Goal: Register for event/course

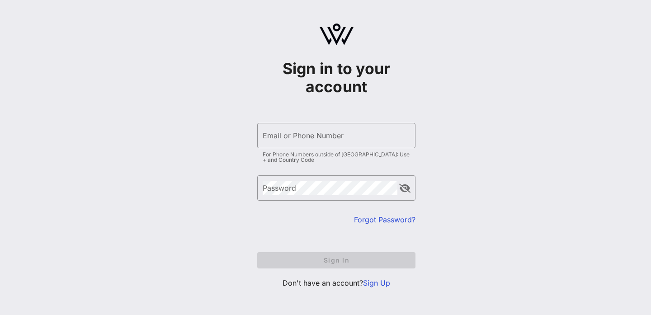
click at [380, 284] on link "Sign Up" at bounding box center [376, 282] width 27 height 9
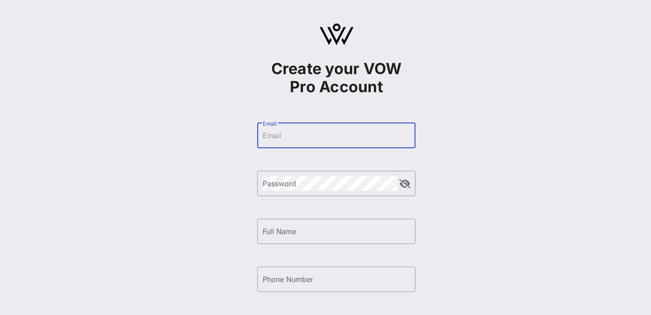
click at [303, 135] on input "Email" at bounding box center [335, 135] width 147 height 14
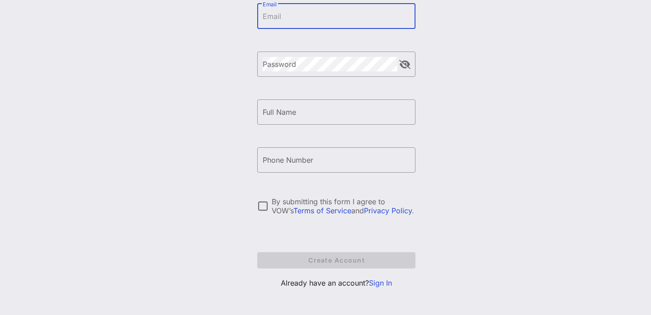
scroll to position [123, 0]
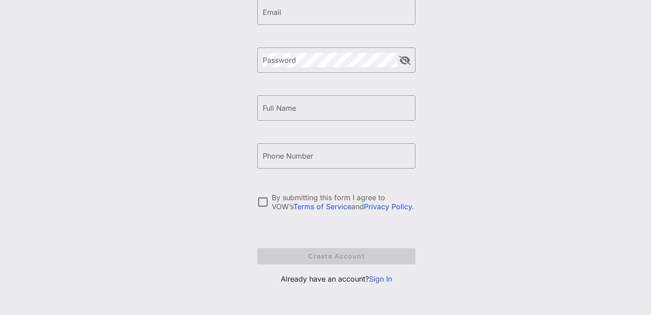
click at [382, 278] on link "Sign In" at bounding box center [380, 278] width 23 height 9
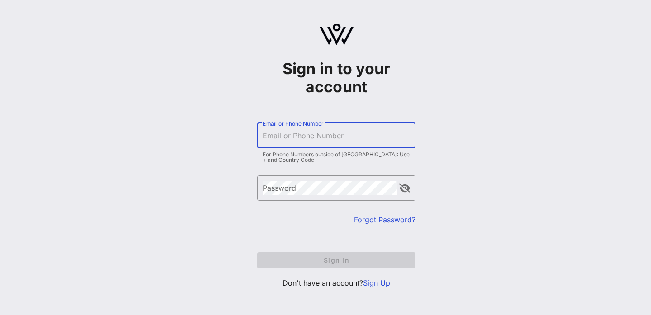
click at [329, 133] on input "Email or Phone Number" at bounding box center [335, 135] width 147 height 14
type input "+12102408978"
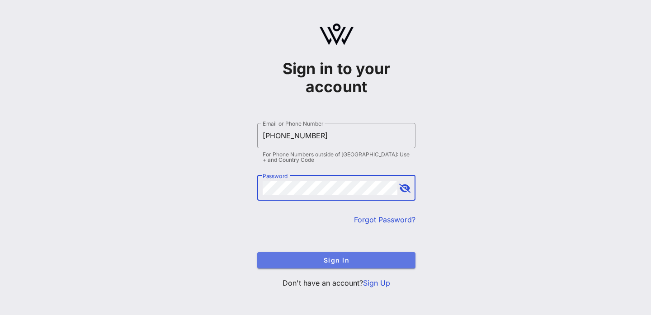
click at [325, 258] on span "Sign In" at bounding box center [336, 260] width 144 height 8
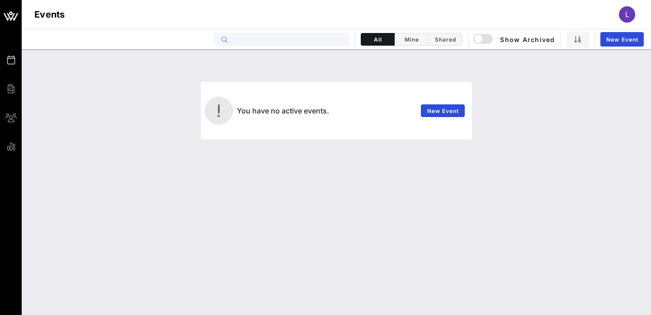
click at [311, 42] on input "text" at bounding box center [288, 39] width 112 height 12
type input "chci"
click at [461, 109] on link "New Event" at bounding box center [443, 110] width 44 height 13
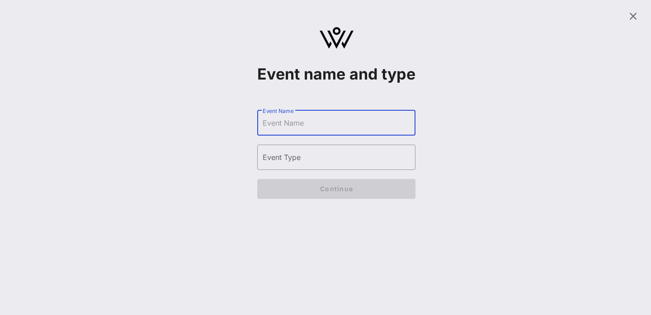
click at [374, 130] on input "Event Name" at bounding box center [335, 123] width 147 height 14
type input "CHCI Annual Awards Gala"
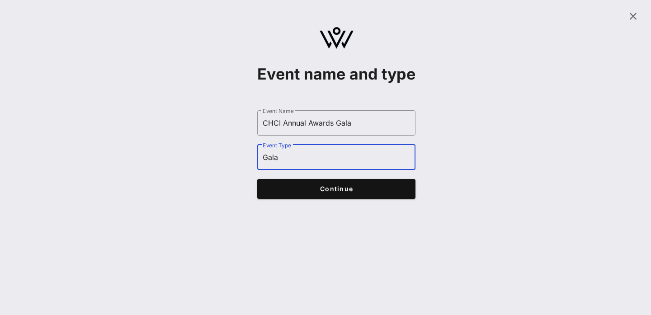
type input "Gala"
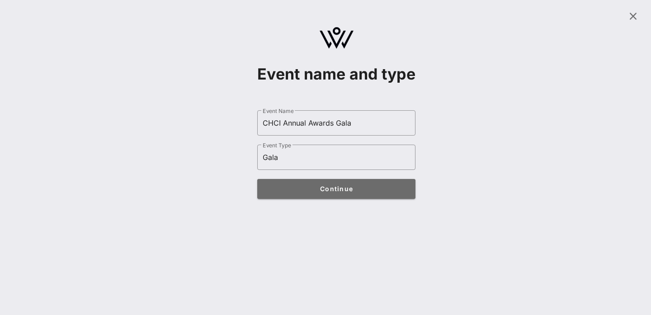
click at [370, 199] on button "Continue" at bounding box center [336, 189] width 158 height 20
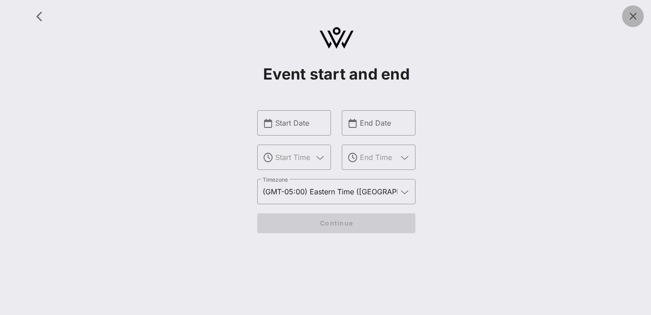
click at [631, 15] on icon at bounding box center [632, 16] width 11 height 11
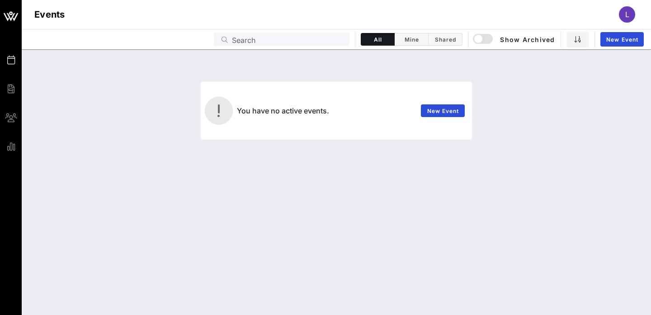
click at [626, 12] on span "L" at bounding box center [627, 14] width 4 height 9
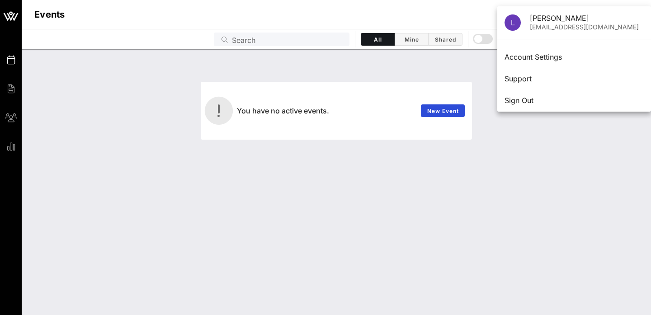
click at [386, 71] on div "You have no active events. New Event" at bounding box center [336, 97] width 618 height 85
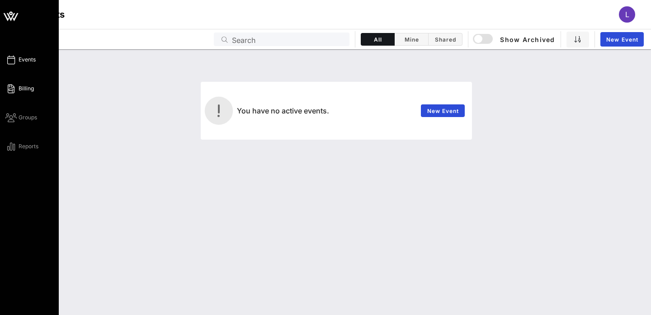
click at [9, 89] on icon at bounding box center [10, 88] width 11 height 1
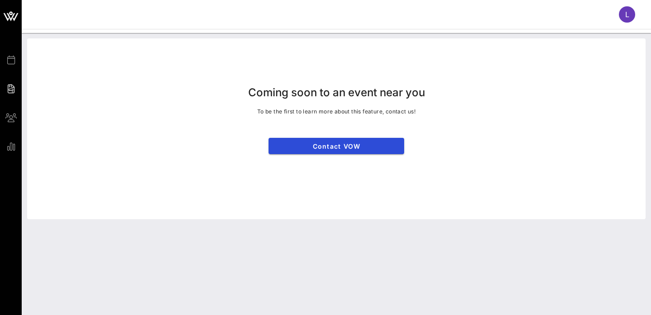
click at [25, 61] on div "Coming soon to an event near you To be the first to learn more about this featu…" at bounding box center [336, 129] width 629 height 192
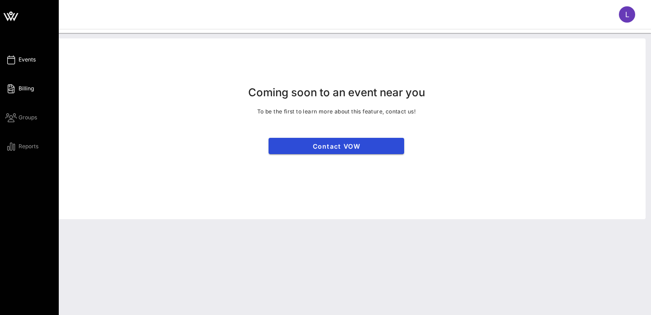
click at [13, 61] on icon at bounding box center [10, 59] width 11 height 1
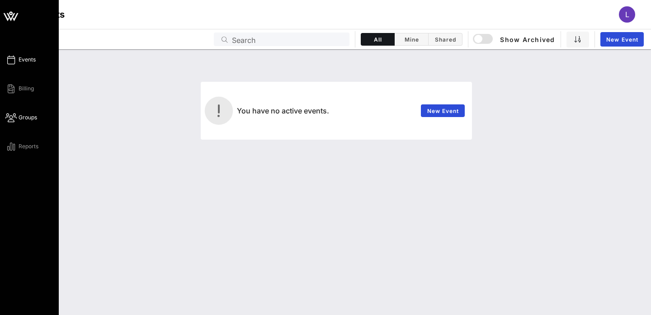
click at [16, 118] on icon at bounding box center [10, 117] width 11 height 1
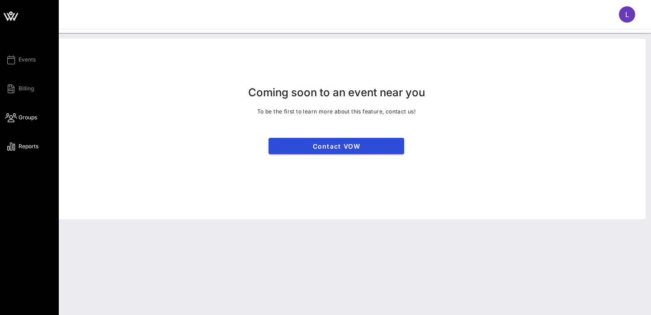
click at [21, 143] on span "Reports" at bounding box center [29, 146] width 20 height 8
click at [21, 60] on span "Events" at bounding box center [27, 60] width 17 height 8
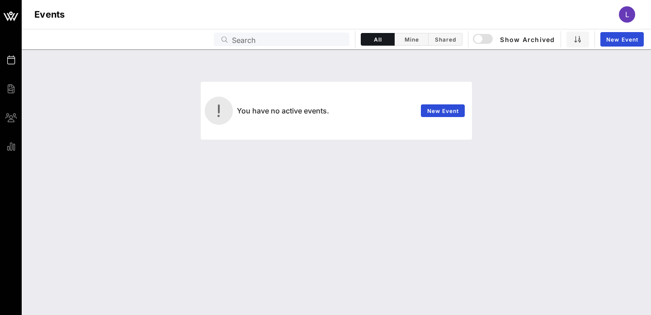
click at [625, 12] on span "L" at bounding box center [627, 14] width 4 height 9
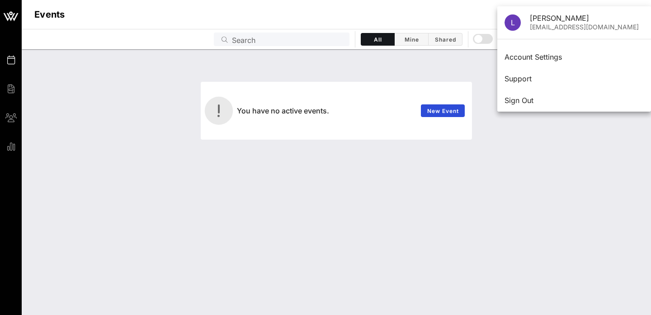
click at [543, 20] on div "Laura Castillo" at bounding box center [586, 18] width 114 height 9
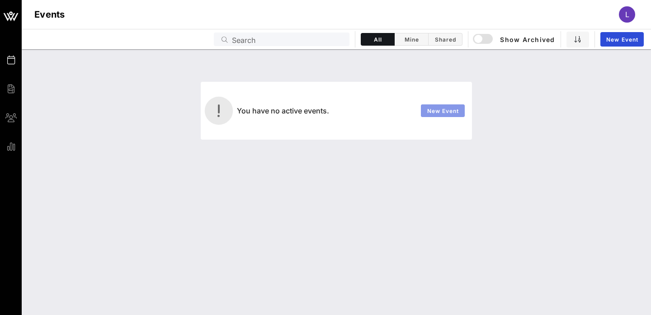
click at [435, 114] on link "New Event" at bounding box center [443, 110] width 44 height 13
click at [326, 41] on input "text" at bounding box center [288, 39] width 112 height 12
type input "chci"
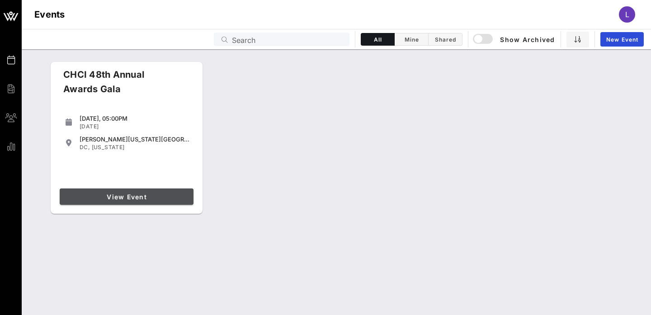
click at [125, 197] on span "View Event" at bounding box center [126, 197] width 126 height 8
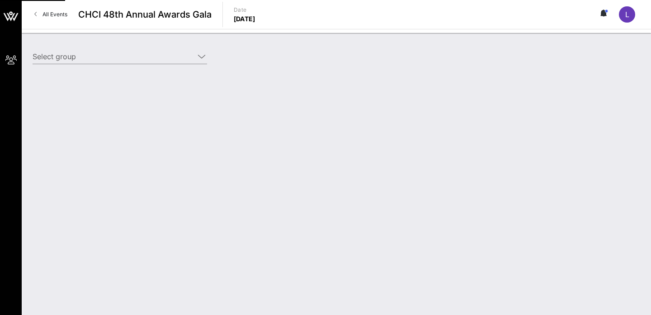
type input "[DEMOGRAPHIC_DATA] ([DEMOGRAPHIC_DATA]) [[PERSON_NAME], [EMAIL_ADDRESS][DOMAIN_…"
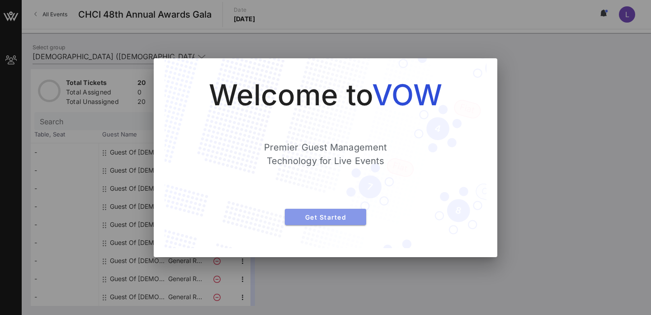
click at [323, 215] on span "Get Started" at bounding box center [325, 217] width 67 height 8
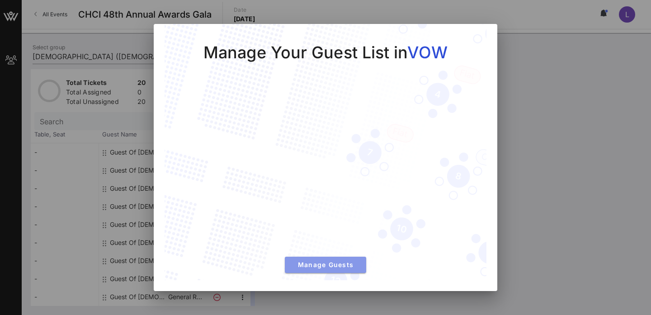
click at [309, 271] on button "Manage Guests" at bounding box center [325, 265] width 81 height 16
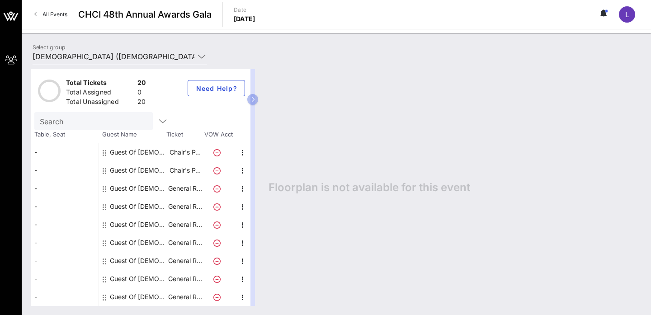
click at [154, 153] on div "Guest Of [DEMOGRAPHIC_DATA]" at bounding box center [138, 152] width 57 height 18
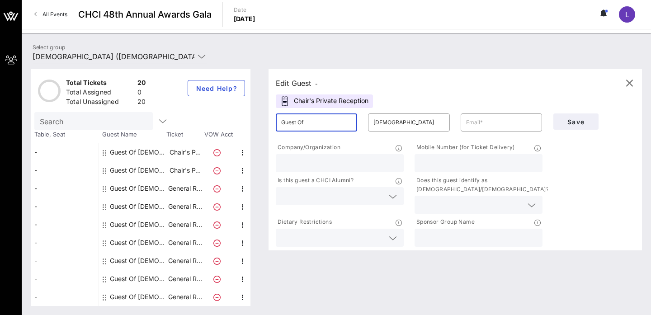
click at [337, 125] on input "Guest Of" at bounding box center [316, 122] width 70 height 14
type input "G"
type input "Princess"
type input "[PERSON_NAME]"
type input "p"
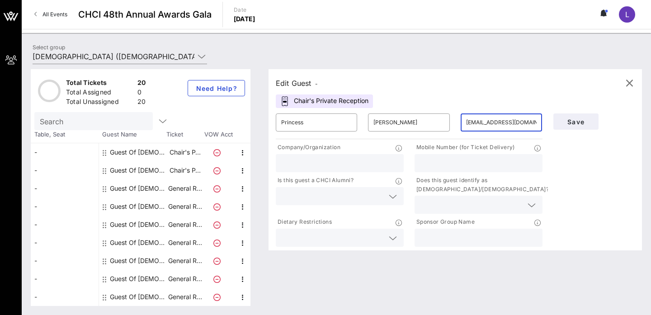
type input "[EMAIL_ADDRESS][DOMAIN_NAME]"
click at [287, 157] on input "text" at bounding box center [339, 163] width 117 height 12
type input "[DEMOGRAPHIC_DATA]"
click at [142, 189] on div "Guest Of [DEMOGRAPHIC_DATA]" at bounding box center [138, 188] width 57 height 18
type input "Guest Of"
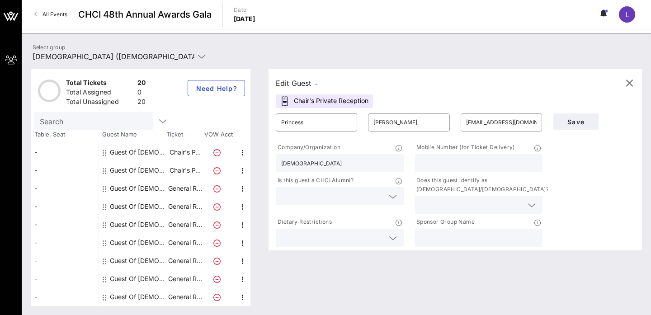
type input "[DEMOGRAPHIC_DATA]"
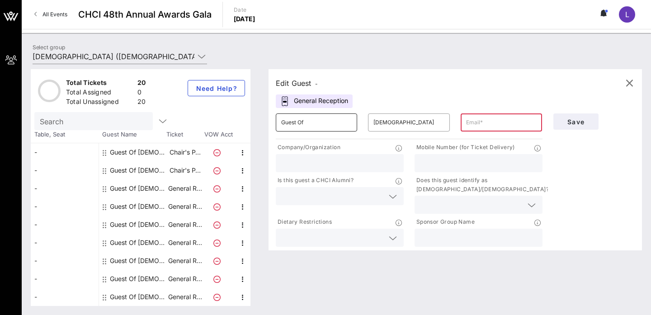
click at [335, 126] on input "Guest Of" at bounding box center [316, 122] width 70 height 14
type input "G"
type input "[PERSON_NAME]"
type input "Nodal"
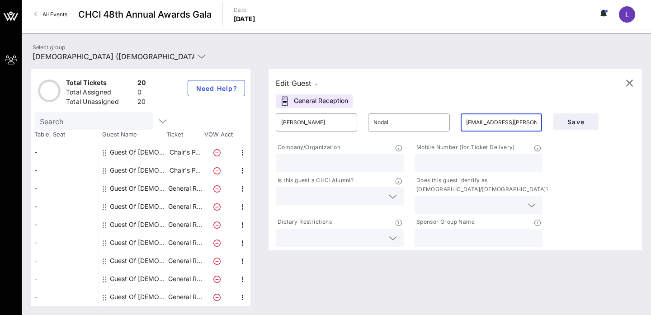
type input "[EMAIL_ADDRESS][PERSON_NAME][DOMAIN_NAME]"
click at [304, 163] on input "text" at bounding box center [339, 163] width 117 height 12
type input "[DEMOGRAPHIC_DATA]"
click at [454, 164] on input "text" at bounding box center [478, 163] width 117 height 12
type input "5107086791"
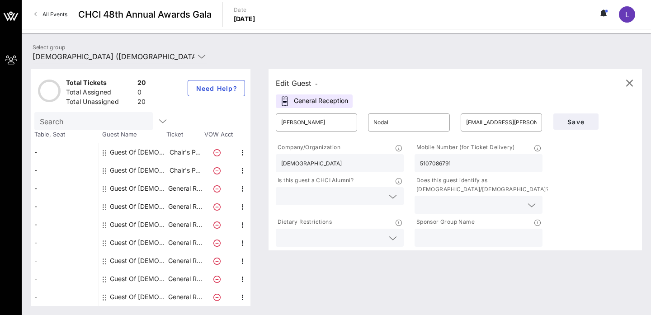
click at [352, 192] on input "text" at bounding box center [332, 196] width 103 height 12
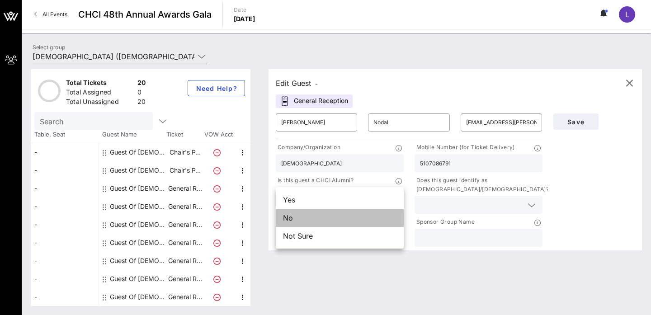
click at [335, 215] on div "No" at bounding box center [340, 218] width 128 height 18
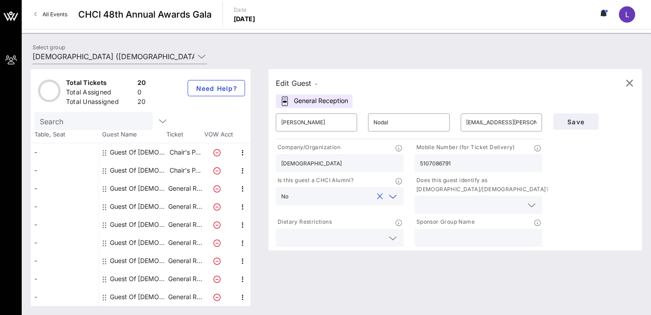
click at [445, 199] on input "text" at bounding box center [471, 205] width 103 height 12
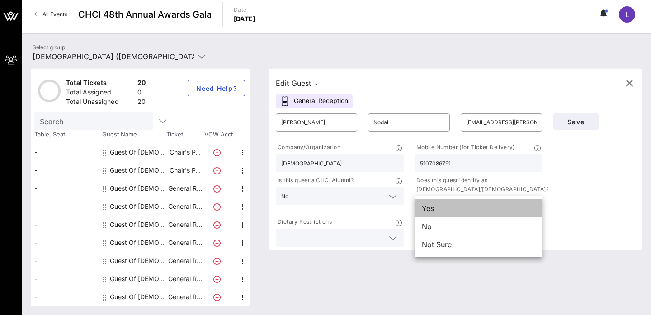
click at [444, 207] on div "Yes" at bounding box center [478, 208] width 128 height 18
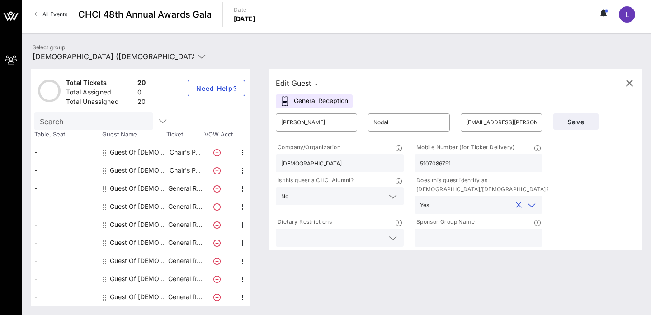
click at [394, 238] on icon at bounding box center [392, 238] width 8 height 11
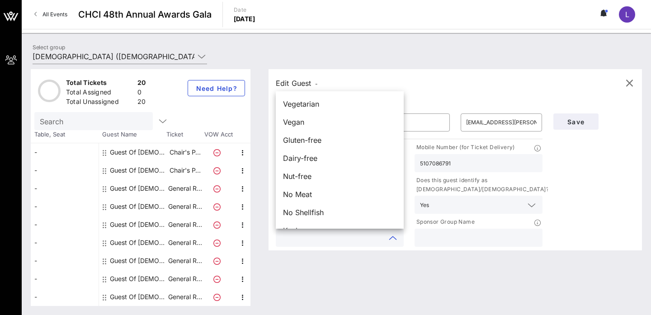
click at [483, 233] on input "text" at bounding box center [478, 238] width 117 height 12
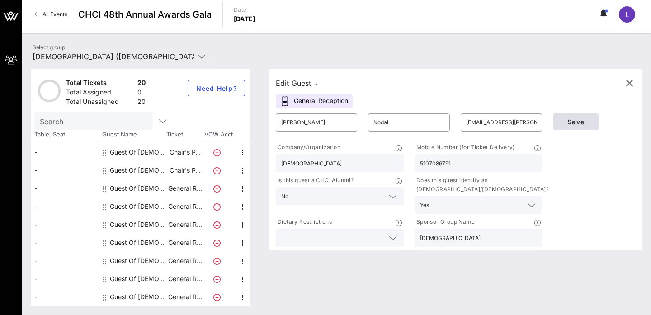
type input "[DEMOGRAPHIC_DATA]"
click at [579, 122] on span "Save" at bounding box center [575, 122] width 31 height 8
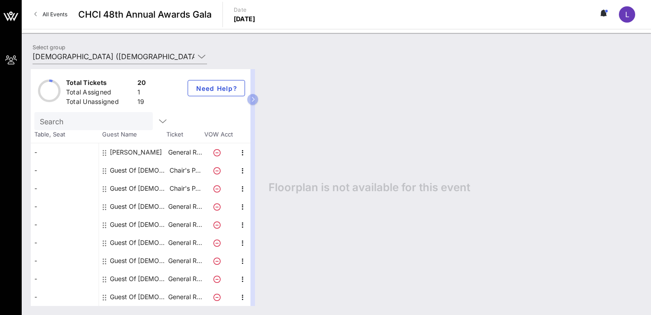
click at [149, 208] on div "Guest Of [DEMOGRAPHIC_DATA]" at bounding box center [138, 206] width 57 height 18
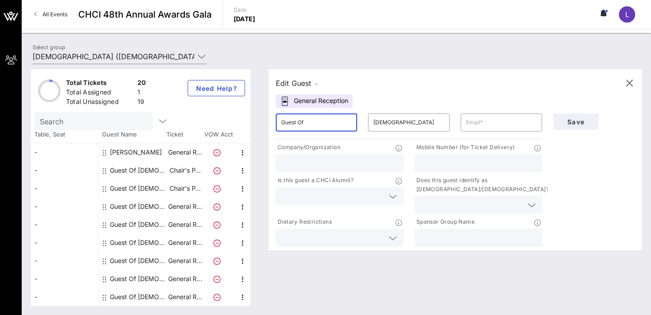
click at [301, 127] on input "Guest Of" at bounding box center [316, 122] width 70 height 14
type input "G"
type input "[PERSON_NAME]"
type input "m"
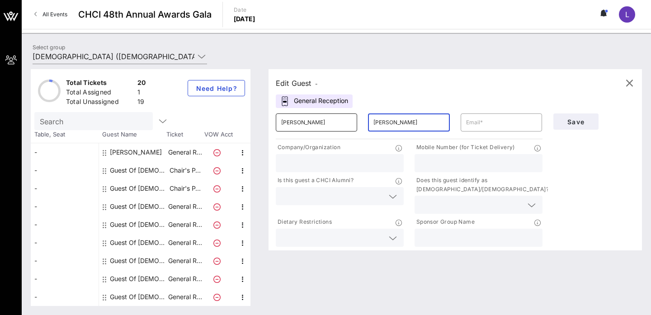
type input "[PERSON_NAME]"
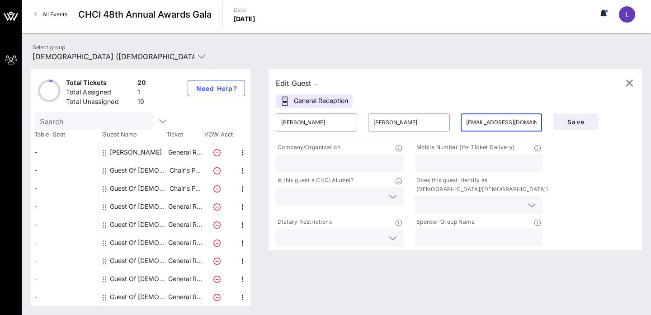
type input "[EMAIL_ADDRESS][DOMAIN_NAME]"
click at [356, 158] on input "text" at bounding box center [339, 163] width 117 height 12
type input "[US_STATE] State Teachers Association"
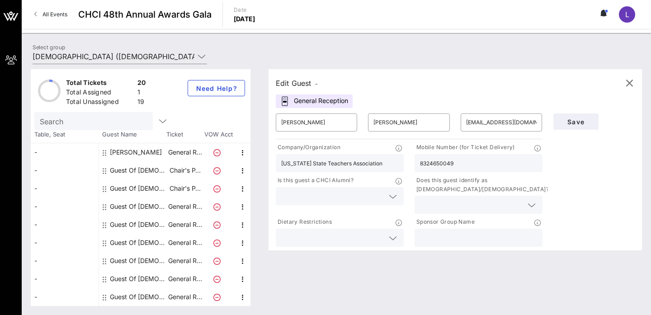
type input "8324650049"
click at [327, 194] on input "text" at bounding box center [332, 196] width 103 height 12
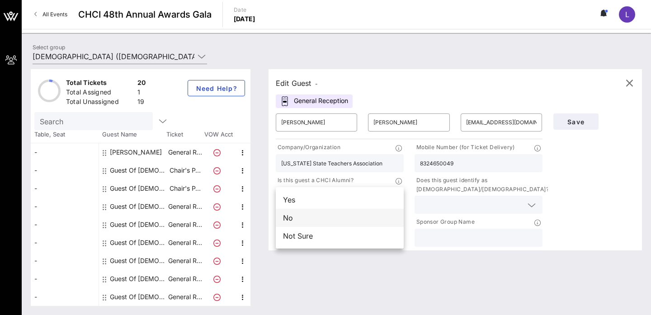
click at [320, 215] on div "No" at bounding box center [340, 218] width 128 height 18
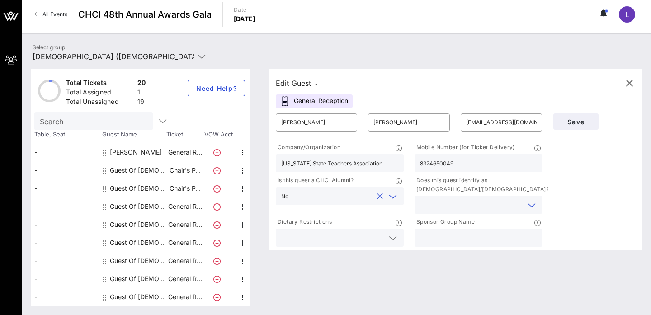
click at [421, 208] on input "text" at bounding box center [471, 205] width 103 height 12
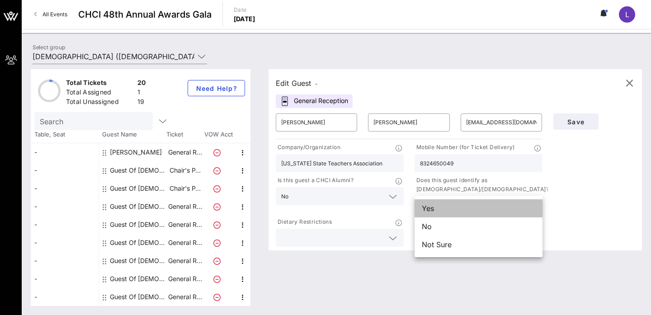
click at [433, 207] on div "Yes" at bounding box center [478, 208] width 128 height 18
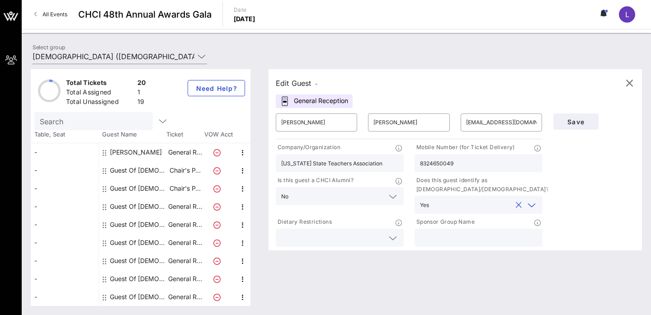
click at [444, 240] on input "text" at bounding box center [478, 238] width 117 height 12
type input "[DEMOGRAPHIC_DATA]"
click at [586, 121] on span "Save" at bounding box center [575, 122] width 31 height 8
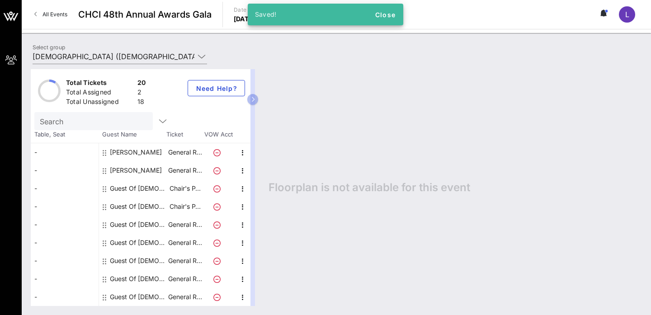
click at [131, 222] on div "Guest Of [DEMOGRAPHIC_DATA]" at bounding box center [138, 224] width 57 height 18
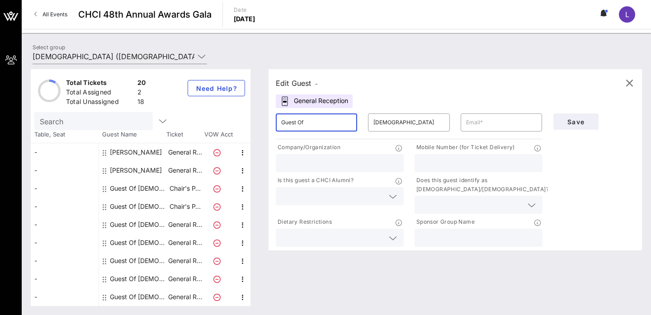
click at [330, 122] on input "Guest Of" at bounding box center [316, 122] width 70 height 14
type input "[PERSON_NAME]"
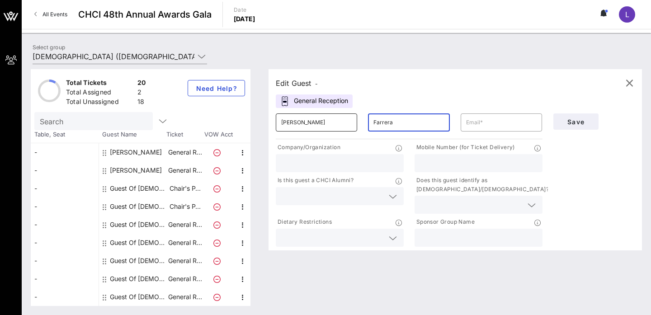
type input "Farrera"
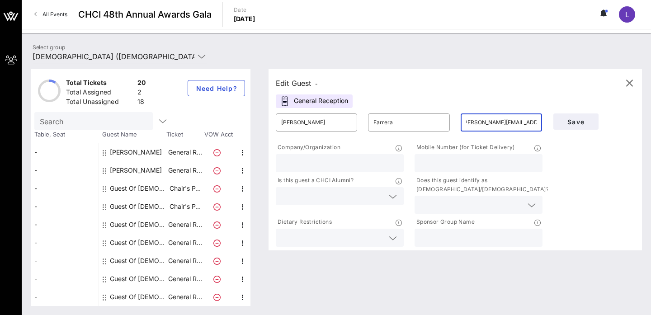
scroll to position [0, 7]
type input "[PERSON_NAME][EMAIL_ADDRESS][PERSON_NAME][DOMAIN_NAME]"
click at [363, 160] on input "text" at bounding box center [339, 163] width 117 height 12
type input "[US_STATE] Education Association"
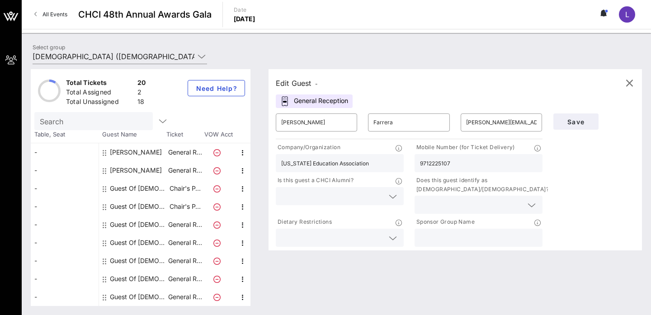
type input "9712225107"
click at [333, 201] on input "text" at bounding box center [332, 196] width 103 height 12
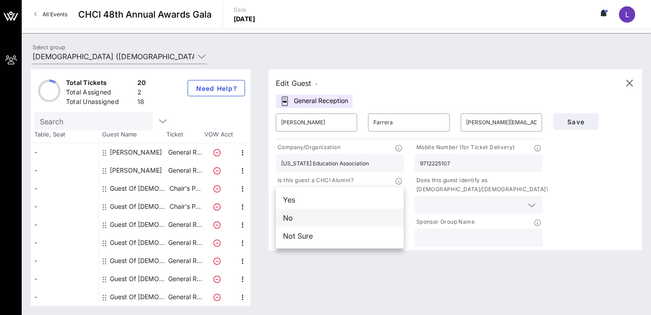
click at [327, 217] on div "No" at bounding box center [340, 218] width 128 height 18
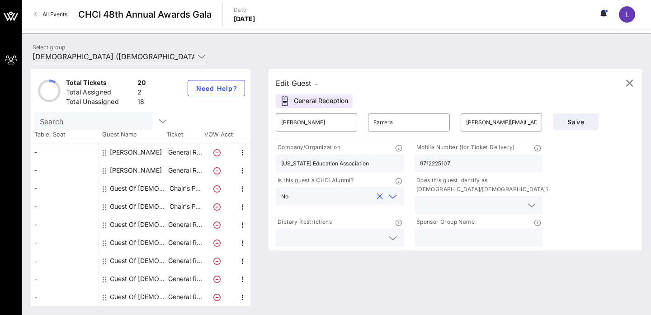
click at [431, 206] on input "text" at bounding box center [471, 205] width 103 height 12
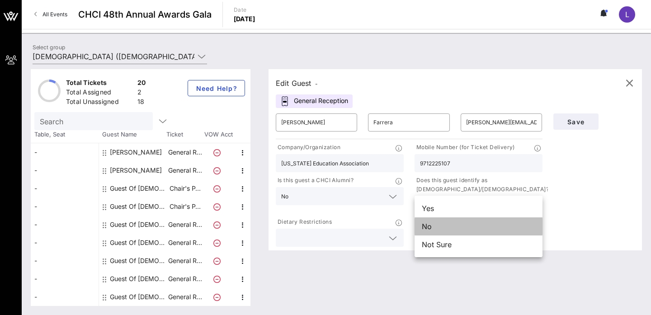
click at [435, 224] on div "No" at bounding box center [478, 226] width 128 height 18
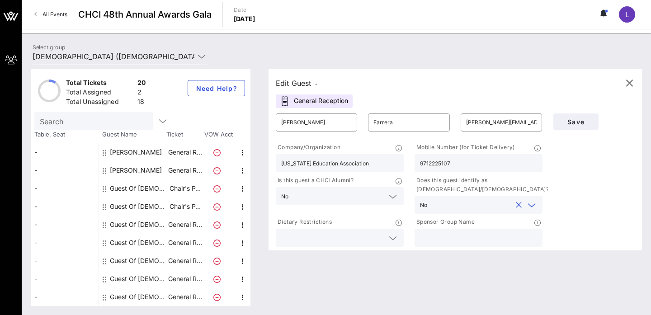
click at [435, 221] on p "Sponsor Group Name" at bounding box center [444, 221] width 60 height 9
click at [435, 212] on div "No" at bounding box center [478, 205] width 117 height 18
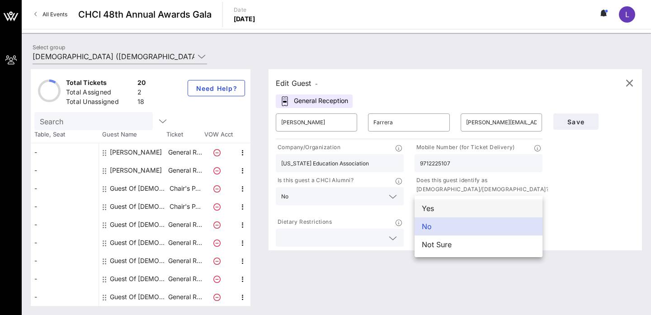
click at [434, 206] on div "Yes" at bounding box center [478, 208] width 128 height 18
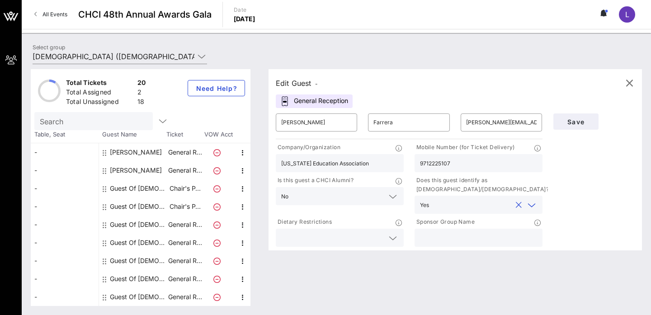
click at [442, 246] on div at bounding box center [478, 238] width 117 height 18
type input "[DEMOGRAPHIC_DATA]"
click at [573, 122] on span "Save" at bounding box center [575, 122] width 31 height 8
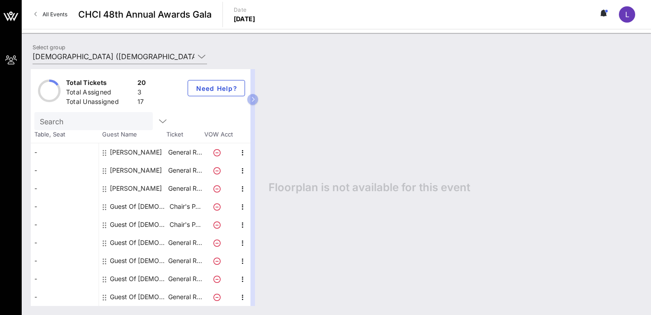
click at [144, 240] on div "Guest Of [DEMOGRAPHIC_DATA]" at bounding box center [138, 243] width 57 height 18
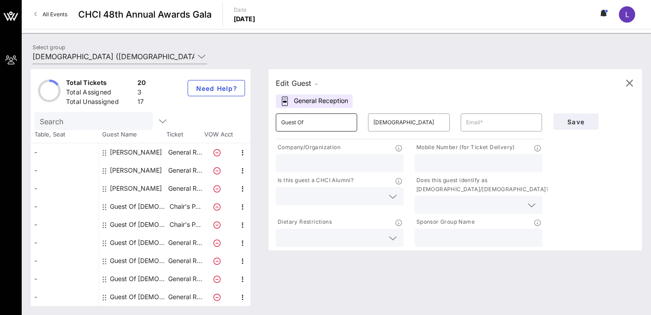
click at [311, 123] on input "Guest Of" at bounding box center [316, 122] width 70 height 14
type input "[PERSON_NAME]"
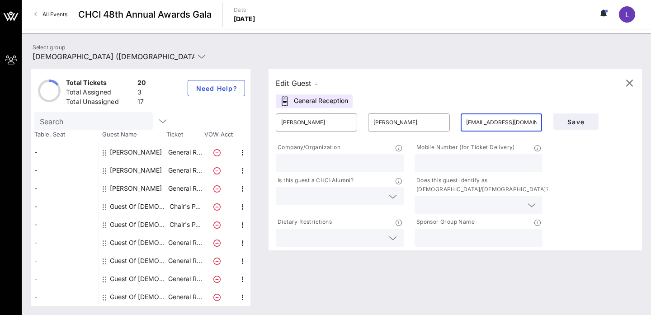
type input "[EMAIL_ADDRESS][DOMAIN_NAME]"
click at [290, 158] on input "text" at bounding box center [339, 163] width 117 height 12
type input "[DEMOGRAPHIC_DATA]"
type input "2022308945"
click at [299, 195] on input "text" at bounding box center [332, 196] width 103 height 12
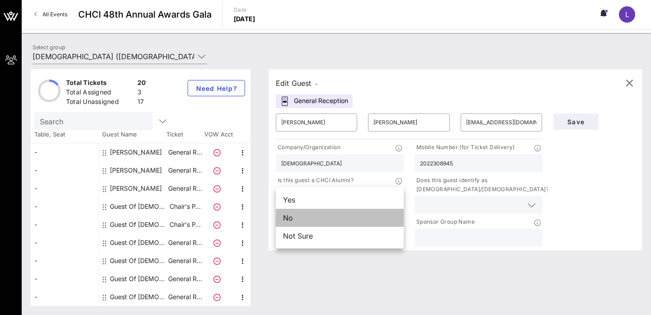
click at [309, 212] on div "No" at bounding box center [340, 218] width 128 height 18
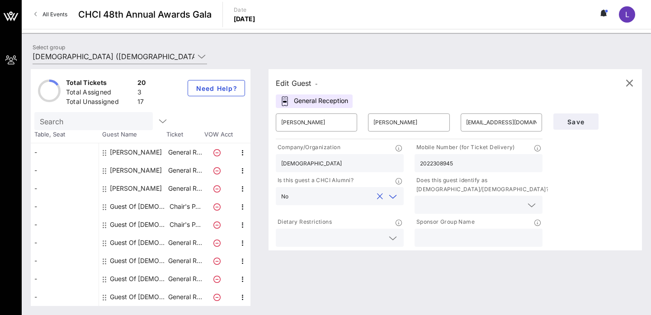
click at [431, 196] on div at bounding box center [478, 205] width 117 height 18
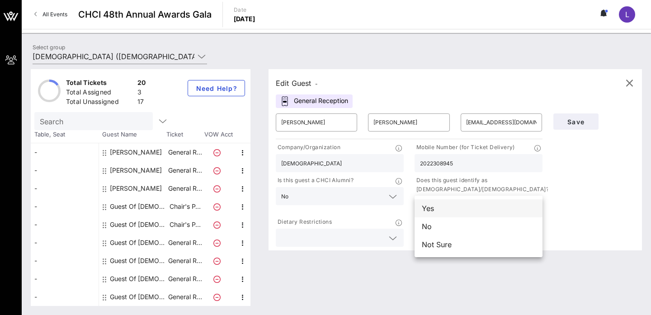
click at [435, 208] on div "Yes" at bounding box center [478, 208] width 128 height 18
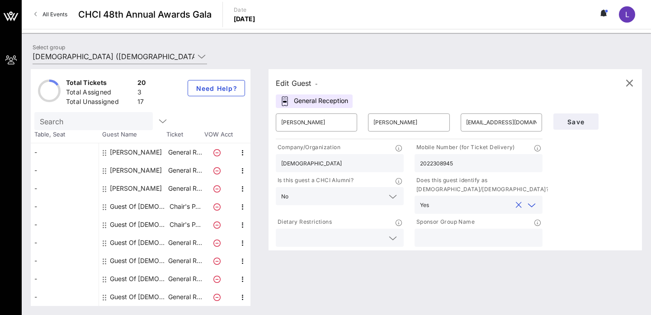
click at [446, 235] on input "text" at bounding box center [478, 238] width 117 height 12
type input "[DEMOGRAPHIC_DATA]"
click at [571, 127] on button "Save" at bounding box center [575, 121] width 45 height 16
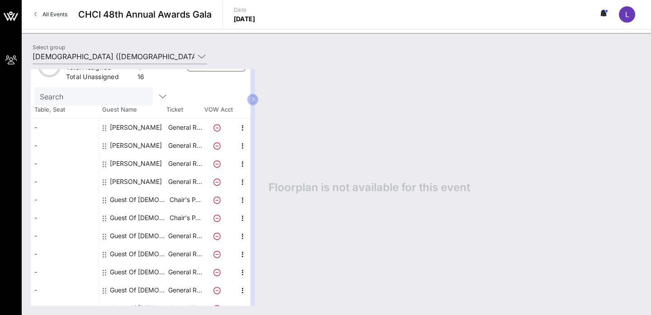
scroll to position [25, 0]
click at [141, 237] on div "Guest Of [DEMOGRAPHIC_DATA]" at bounding box center [138, 235] width 57 height 18
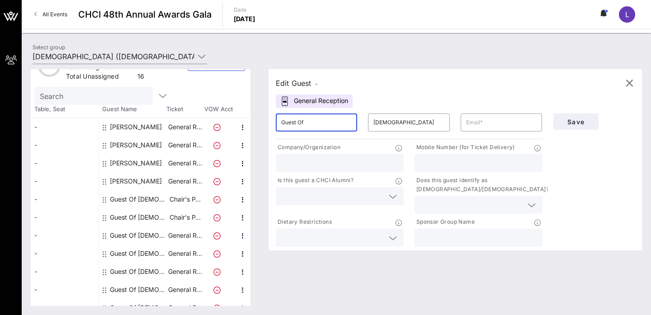
click at [321, 126] on input "Guest Of" at bounding box center [316, 122] width 70 height 14
type input "G"
type input "[PERSON_NAME]"
click at [332, 123] on input "[PERSON_NAME]" at bounding box center [316, 122] width 70 height 14
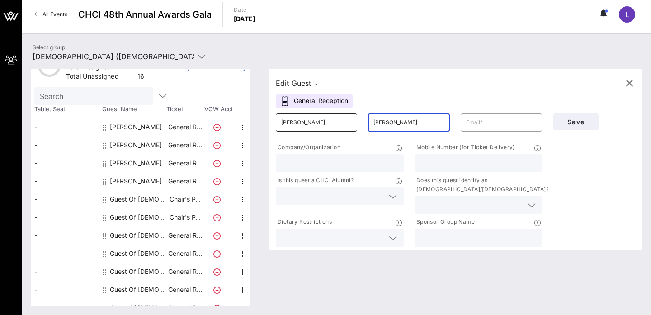
type input "[PERSON_NAME]"
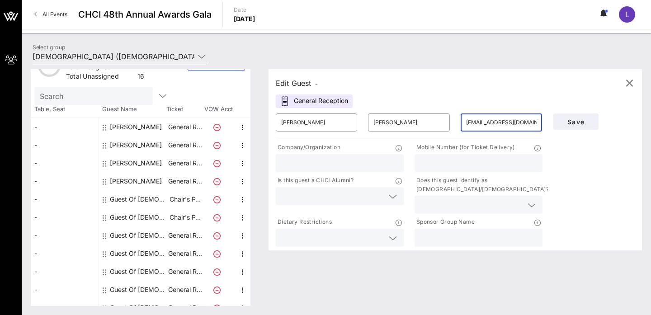
type input "[EMAIL_ADDRESS][DOMAIN_NAME]"
click at [304, 159] on input "text" at bounding box center [339, 163] width 117 height 12
type input "[DEMOGRAPHIC_DATA]"
type input "2024123420"
click at [300, 197] on input "text" at bounding box center [332, 196] width 103 height 12
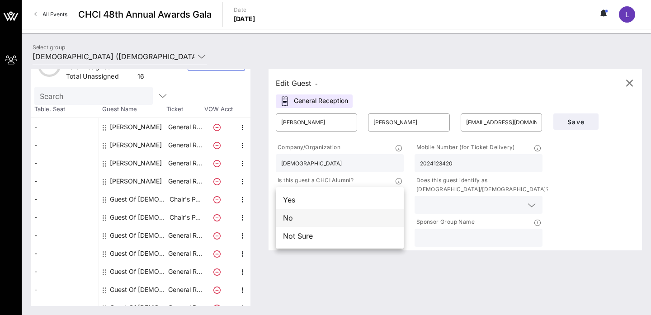
click at [301, 219] on div "No" at bounding box center [340, 218] width 128 height 18
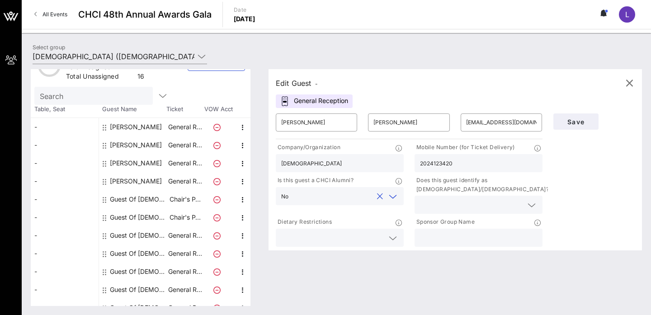
click at [445, 197] on div at bounding box center [478, 205] width 117 height 18
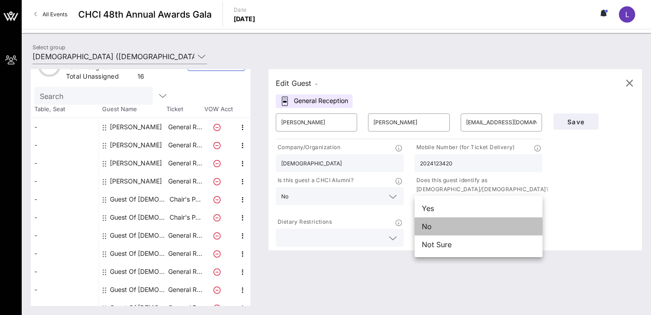
click at [440, 225] on div "No" at bounding box center [478, 226] width 128 height 18
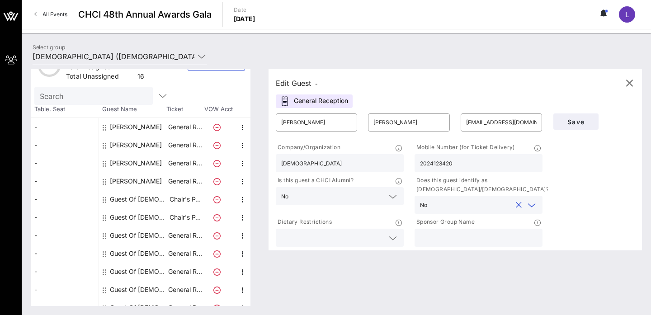
click at [440, 234] on input "text" at bounding box center [478, 238] width 117 height 12
type input "[DEMOGRAPHIC_DATA]"
click at [586, 124] on span "Save" at bounding box center [575, 122] width 31 height 8
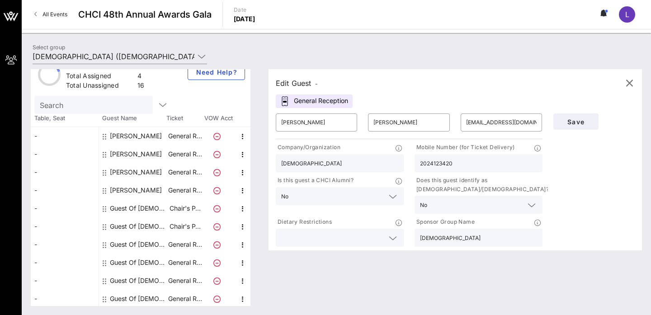
scroll to position [18, 0]
click at [210, 74] on span "Need Help?" at bounding box center [216, 71] width 42 height 8
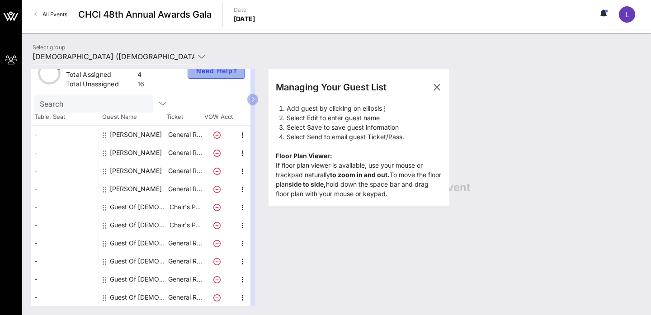
click at [210, 74] on span "Need Help?" at bounding box center [216, 71] width 42 height 8
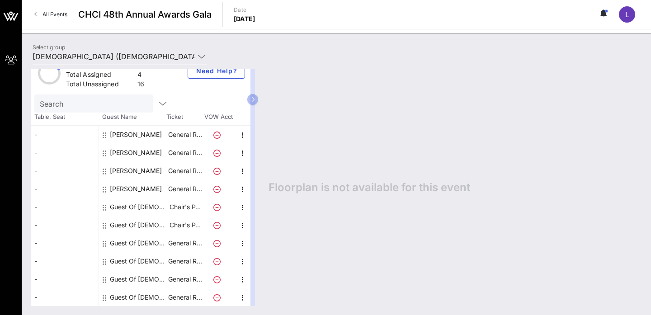
click at [139, 207] on div "Guest Of [DEMOGRAPHIC_DATA]" at bounding box center [138, 207] width 57 height 18
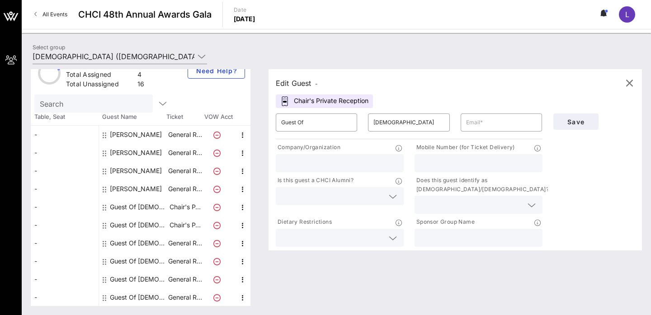
click at [137, 240] on div "Guest Of [DEMOGRAPHIC_DATA]" at bounding box center [138, 243] width 57 height 18
click at [315, 124] on input "Guest Of" at bounding box center [316, 122] width 70 height 14
type input "G"
type input "[PERSON_NAME]"
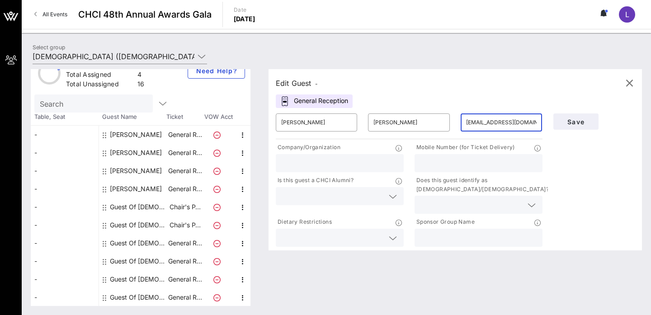
type input "[EMAIL_ADDRESS][DOMAIN_NAME]"
click at [291, 162] on input "text" at bounding box center [339, 163] width 117 height 12
type input "[DEMOGRAPHIC_DATA]"
type input "2022136948"
click at [358, 198] on input "text" at bounding box center [332, 196] width 103 height 12
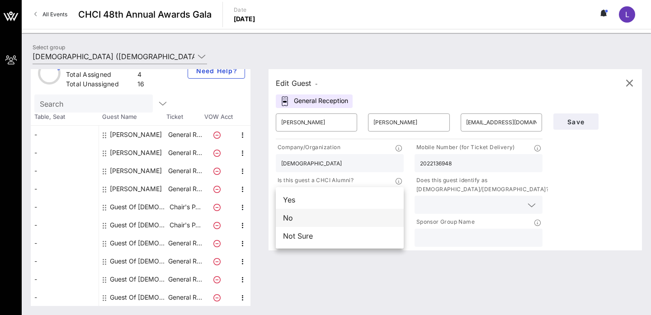
click at [351, 214] on div "No" at bounding box center [340, 218] width 128 height 18
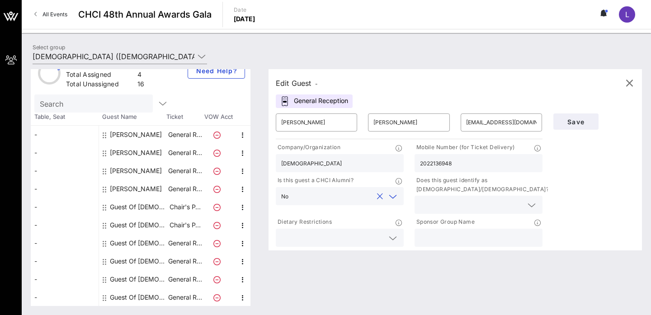
click at [422, 211] on div at bounding box center [478, 205] width 117 height 18
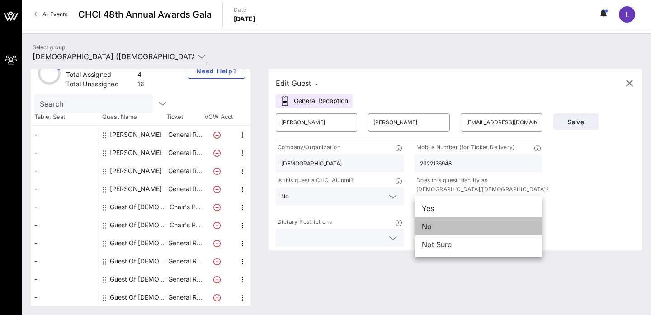
click at [427, 228] on div "No" at bounding box center [478, 226] width 128 height 18
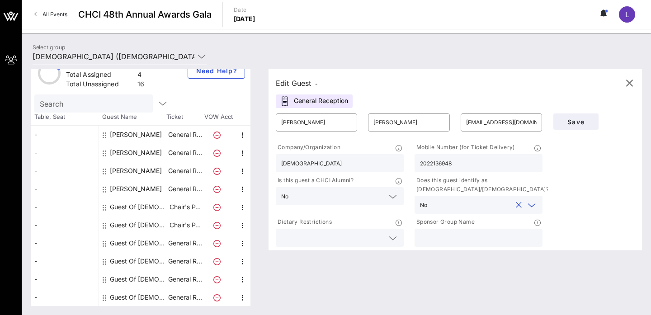
click at [432, 235] on input "text" at bounding box center [478, 238] width 117 height 12
type input "[DEMOGRAPHIC_DATA]"
click at [566, 124] on span "Save" at bounding box center [575, 122] width 31 height 8
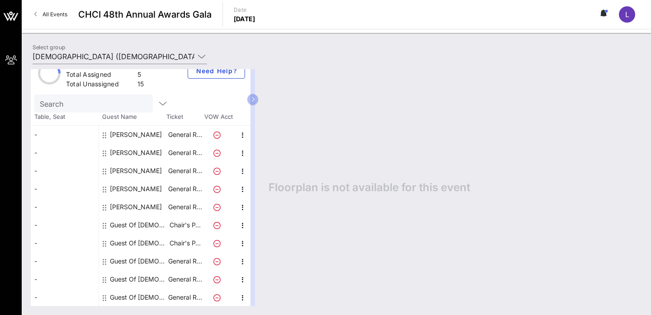
click at [142, 224] on div "Guest Of [DEMOGRAPHIC_DATA]" at bounding box center [138, 225] width 57 height 18
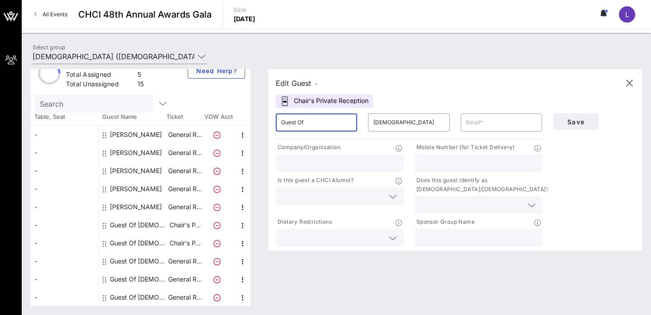
click at [313, 124] on input "Guest Of" at bounding box center [316, 122] width 70 height 14
type input "[PERSON_NAME]"
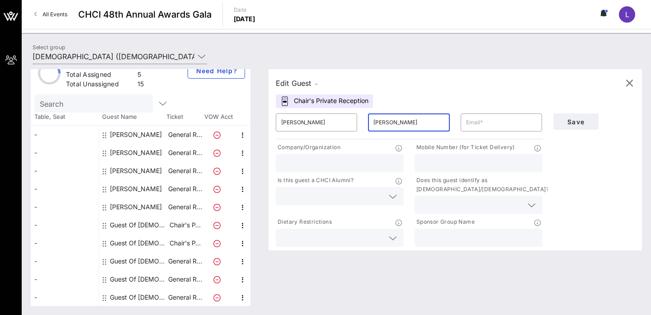
type input "[PERSON_NAME]"
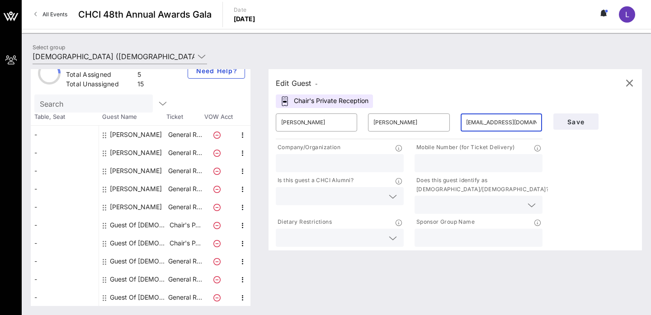
type input "[EMAIL_ADDRESS][DOMAIN_NAME]"
click at [327, 164] on input "text" at bounding box center [339, 163] width 117 height 12
type input "[DEMOGRAPHIC_DATA]"
type input "2023408311"
click at [369, 196] on input "text" at bounding box center [332, 196] width 103 height 12
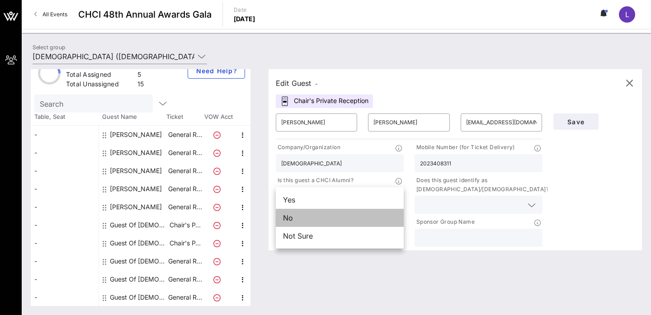
click at [362, 211] on div "No" at bounding box center [340, 218] width 128 height 18
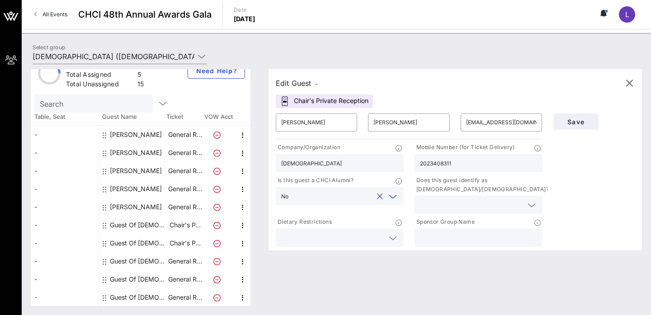
click at [463, 196] on div at bounding box center [478, 205] width 117 height 18
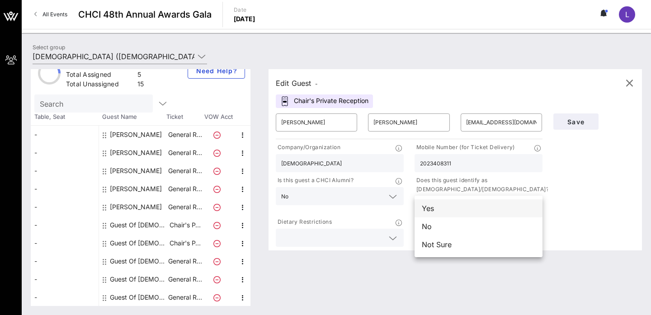
click at [454, 203] on div "Yes" at bounding box center [478, 208] width 128 height 18
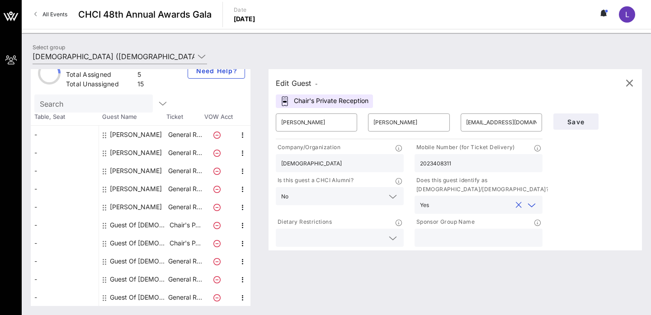
click at [452, 236] on input "text" at bounding box center [478, 238] width 117 height 12
type input "[DEMOGRAPHIC_DATA]"
click at [584, 121] on span "Save" at bounding box center [575, 122] width 31 height 8
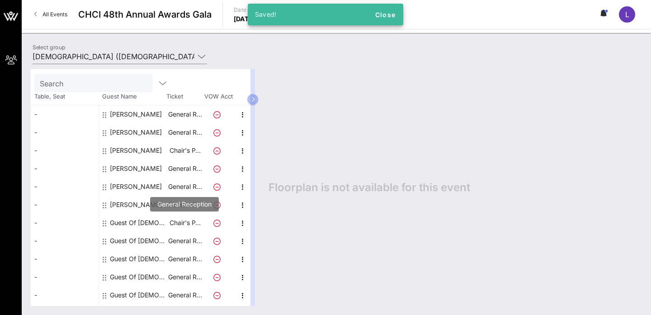
scroll to position [40, 0]
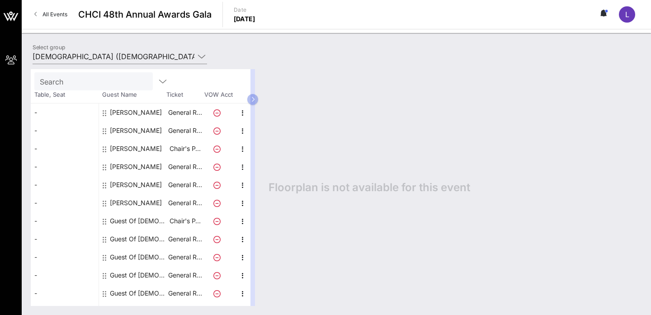
click at [216, 150] on icon at bounding box center [216, 148] width 7 height 7
click at [216, 148] on icon at bounding box center [216, 148] width 7 height 7
click at [246, 146] on icon "button" at bounding box center [242, 149] width 11 height 11
click at [257, 150] on div "Edit" at bounding box center [265, 151] width 18 height 7
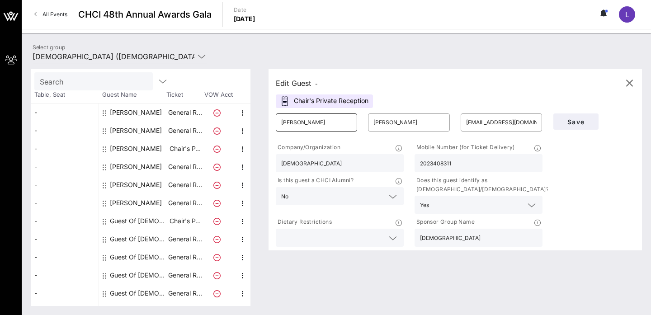
click at [321, 124] on input "[PERSON_NAME]" at bounding box center [316, 122] width 70 height 14
type input "[PERSON_NAME]"
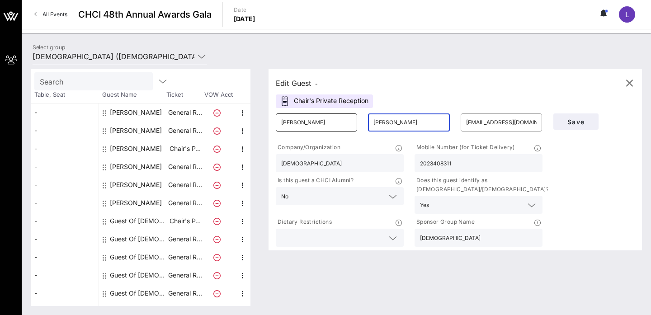
click at [311, 121] on input "[PERSON_NAME]" at bounding box center [316, 122] width 70 height 14
click at [483, 126] on input "[EMAIL_ADDRESS][DOMAIN_NAME]" at bounding box center [501, 122] width 70 height 14
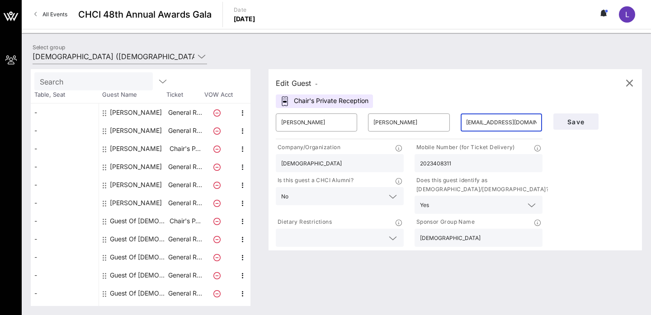
click at [483, 126] on input "[EMAIL_ADDRESS][DOMAIN_NAME]" at bounding box center [501, 122] width 70 height 14
type input "[EMAIL_ADDRESS][DOMAIN_NAME]"
click at [471, 159] on input "2023408311" at bounding box center [478, 163] width 117 height 12
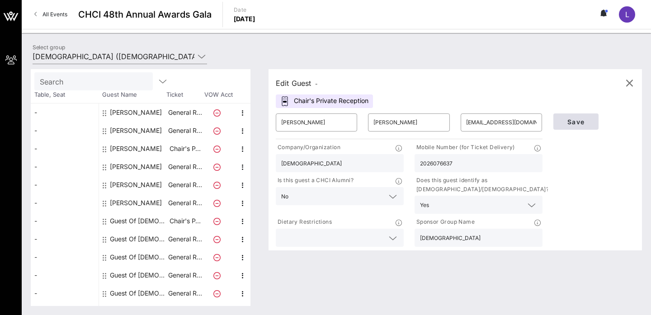
type input "2026076637"
click at [583, 122] on span "Save" at bounding box center [575, 122] width 31 height 8
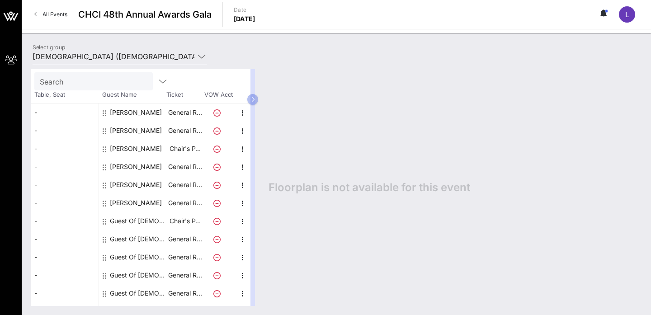
click at [125, 239] on div "Guest Of [DEMOGRAPHIC_DATA]" at bounding box center [138, 239] width 57 height 18
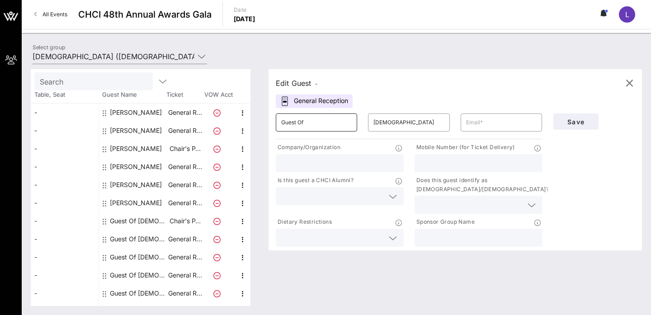
click at [302, 125] on input "Guest Of" at bounding box center [316, 122] width 70 height 14
type input "[PERSON_NAME]"
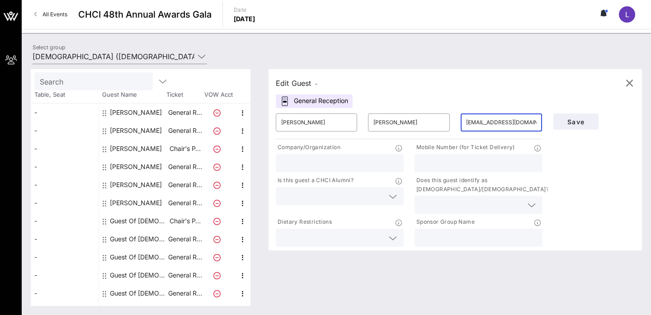
type input "[EMAIL_ADDRESS][DOMAIN_NAME]"
click at [286, 166] on input "text" at bounding box center [339, 163] width 117 height 12
type input "[DEMOGRAPHIC_DATA]"
type input "2023408311"
click at [344, 193] on input "text" at bounding box center [332, 196] width 103 height 12
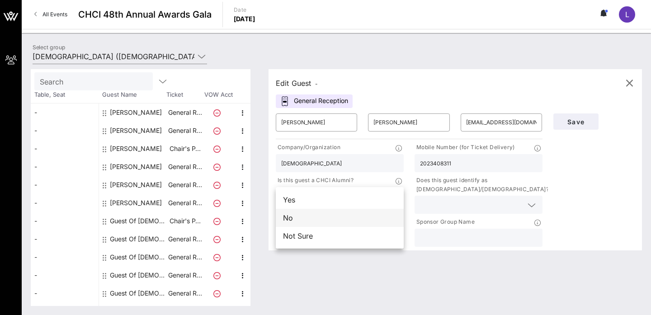
click at [335, 211] on div "No" at bounding box center [340, 218] width 128 height 18
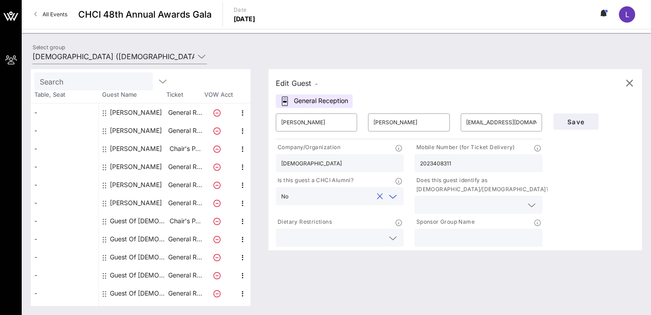
click at [448, 192] on p "Does this guest identify as [DEMOGRAPHIC_DATA]/[DEMOGRAPHIC_DATA]?" at bounding box center [481, 185] width 134 height 18
click at [448, 202] on input "text" at bounding box center [471, 205] width 103 height 12
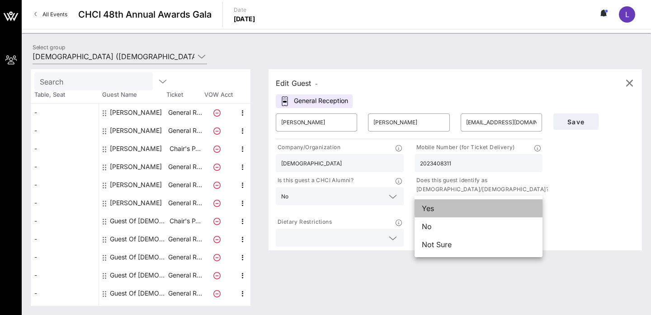
click at [447, 209] on div "Yes" at bounding box center [478, 208] width 128 height 18
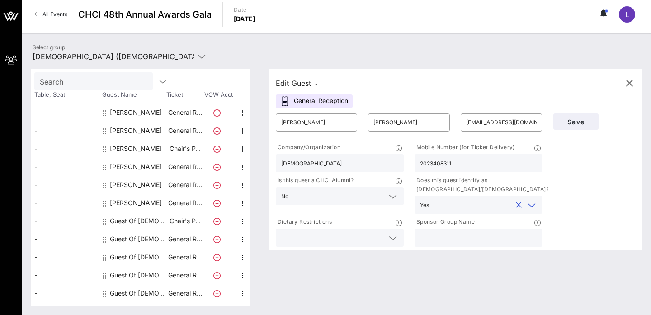
click at [446, 236] on input "text" at bounding box center [478, 238] width 117 height 12
type input "[DEMOGRAPHIC_DATA]"
click at [571, 113] on button "Save" at bounding box center [575, 121] width 45 height 16
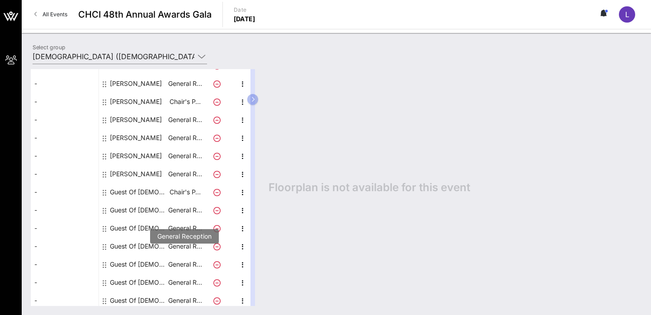
scroll to position [88, 0]
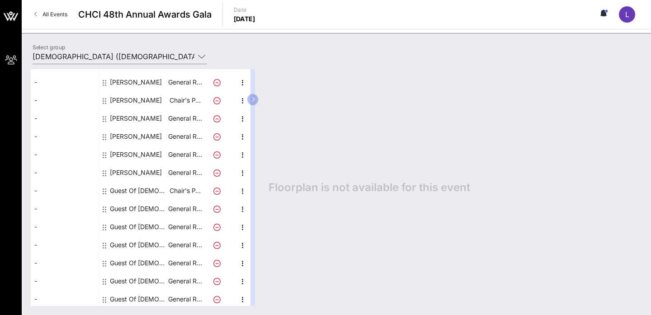
click at [216, 209] on icon at bounding box center [216, 209] width 7 height 7
click at [148, 209] on div "Guest Of [DEMOGRAPHIC_DATA]" at bounding box center [138, 209] width 57 height 18
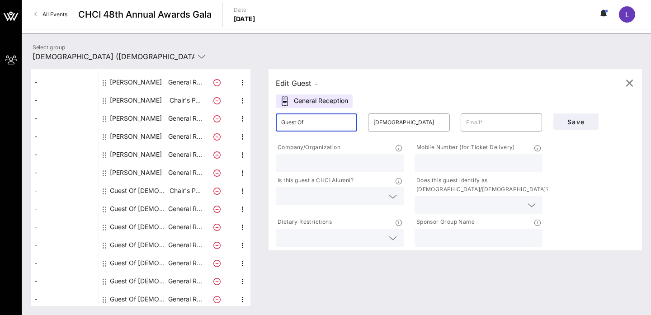
click at [333, 123] on input "Guest Of" at bounding box center [316, 122] width 70 height 14
type input "[PERSON_NAME]"
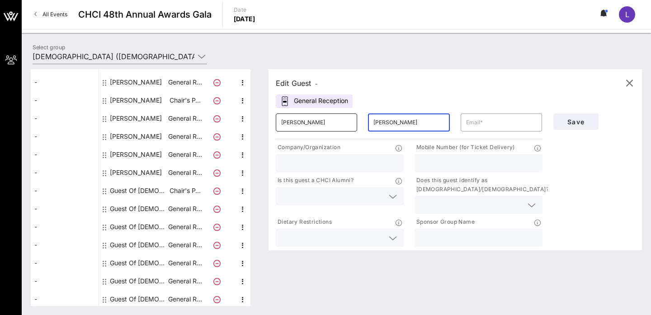
type input "[PERSON_NAME]"
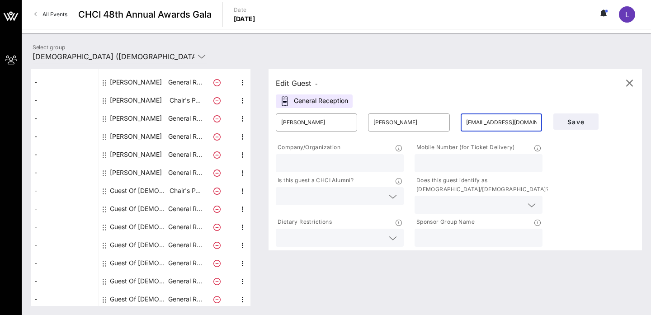
type input "[EMAIL_ADDRESS][DOMAIN_NAME]"
click at [298, 161] on input "text" at bounding box center [339, 163] width 117 height 12
type input "[DEMOGRAPHIC_DATA]"
type input "2024919532"
click at [382, 194] on input "text" at bounding box center [332, 196] width 103 height 12
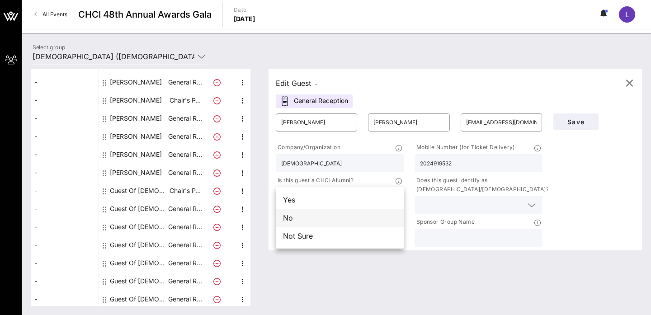
click at [376, 218] on div "No" at bounding box center [340, 218] width 128 height 18
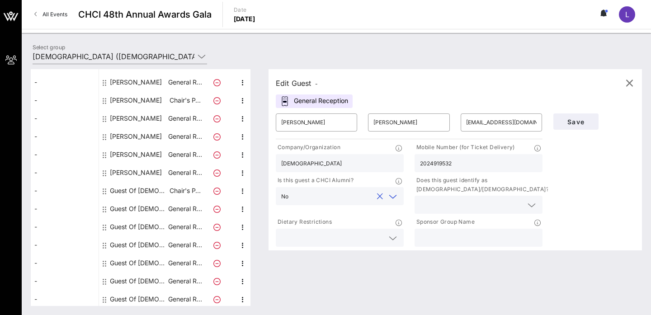
click at [445, 208] on input "text" at bounding box center [471, 205] width 103 height 12
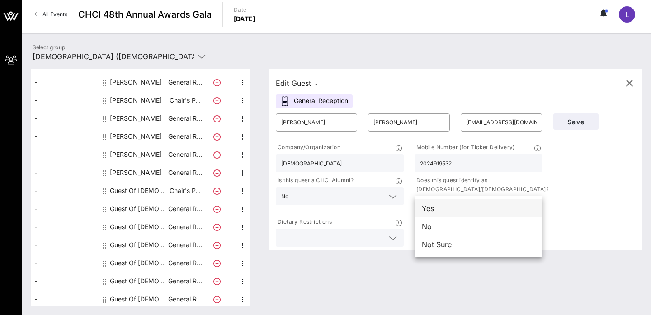
click at [445, 209] on div "Yes" at bounding box center [478, 208] width 128 height 18
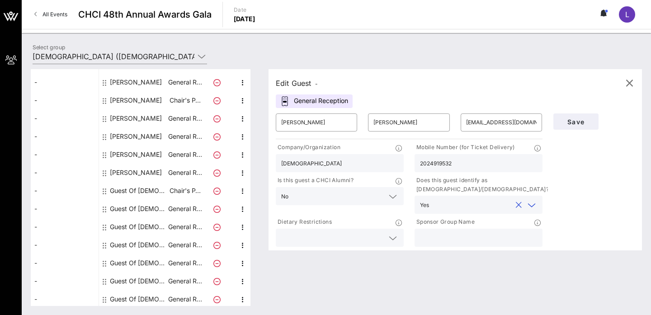
click at [445, 224] on p "Sponsor Group Name" at bounding box center [444, 221] width 60 height 9
click at [445, 237] on input "text" at bounding box center [478, 238] width 117 height 12
type input "[DEMOGRAPHIC_DATA]"
click at [573, 127] on button "Save" at bounding box center [575, 121] width 45 height 16
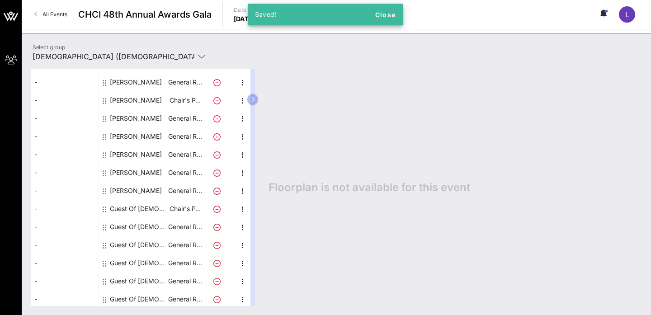
click at [161, 227] on div "Guest Of [DEMOGRAPHIC_DATA]" at bounding box center [138, 227] width 57 height 18
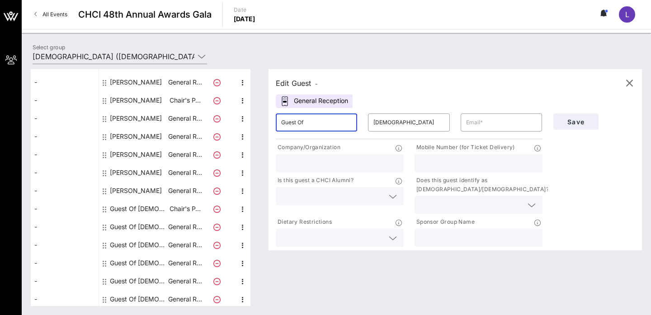
click at [319, 126] on input "Guest Of" at bounding box center [316, 122] width 70 height 14
type input "G"
type input "[PERSON_NAME]"
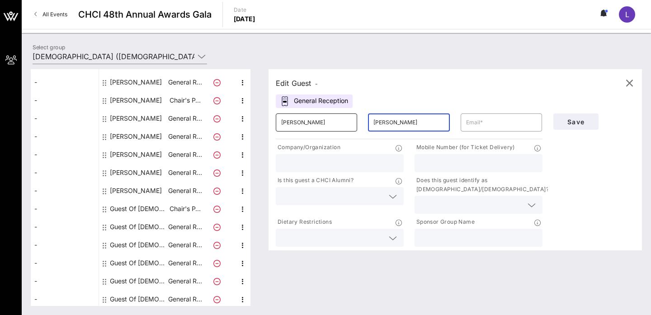
type input "[PERSON_NAME]"
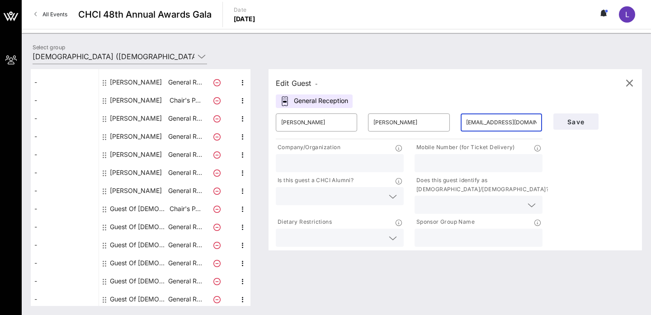
type input "[EMAIL_ADDRESS][DOMAIN_NAME]"
click at [301, 163] on input "text" at bounding box center [339, 163] width 117 height 12
type input "[DEMOGRAPHIC_DATA]"
type input "2029039196"
click at [364, 194] on input "text" at bounding box center [332, 196] width 103 height 12
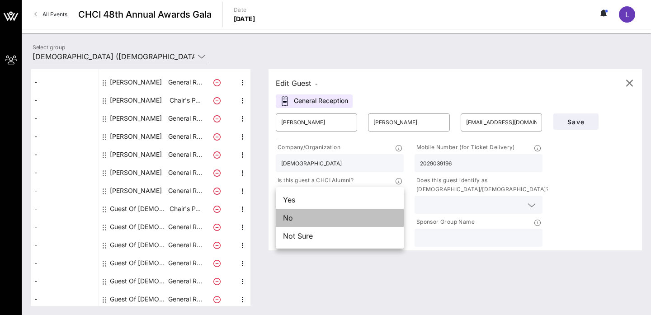
click at [359, 221] on div "No" at bounding box center [340, 218] width 128 height 18
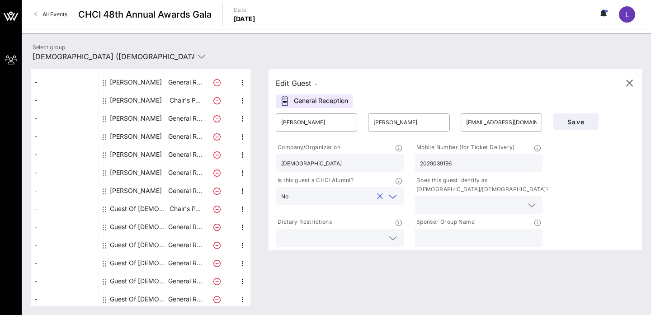
click at [421, 217] on p "Sponsor Group Name" at bounding box center [444, 221] width 60 height 9
click at [425, 212] on div at bounding box center [478, 205] width 117 height 18
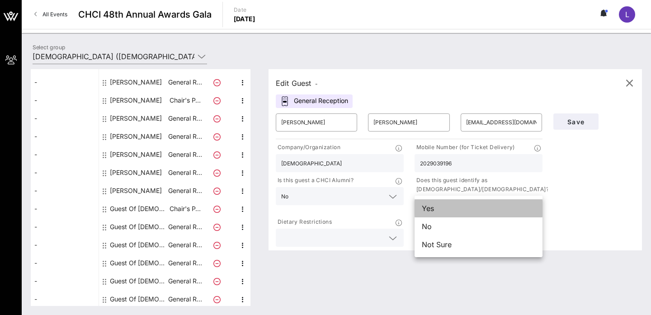
click at [427, 205] on div "Yes" at bounding box center [478, 208] width 128 height 18
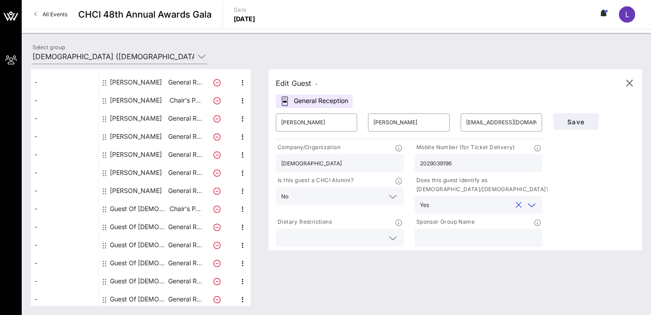
click at [433, 237] on input "text" at bounding box center [478, 238] width 117 height 12
type input "[DEMOGRAPHIC_DATA]"
click at [578, 119] on span "Save" at bounding box center [575, 122] width 31 height 8
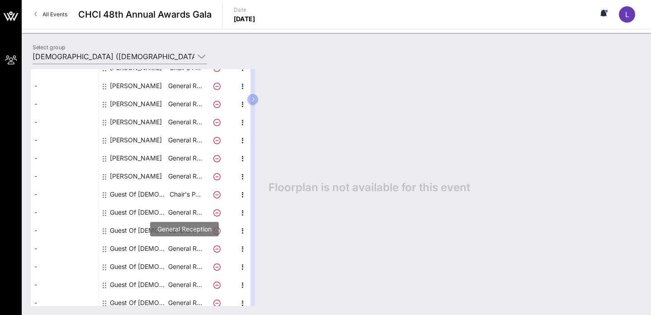
scroll to position [121, 0]
click at [147, 192] on div "Guest Of [DEMOGRAPHIC_DATA]" at bounding box center [138, 194] width 57 height 18
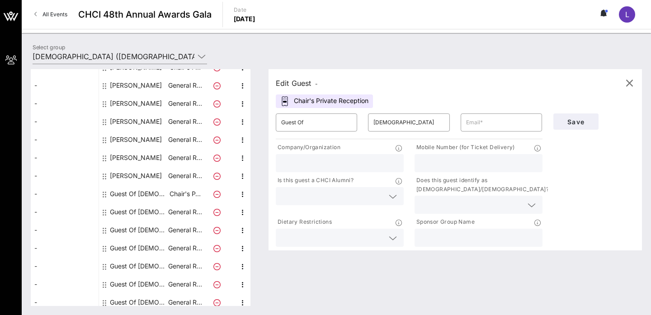
click at [141, 208] on div "Guest Of [DEMOGRAPHIC_DATA]" at bounding box center [138, 212] width 57 height 18
click at [308, 126] on input "Guest Of" at bounding box center [316, 122] width 70 height 14
click at [310, 126] on input "Guest Of" at bounding box center [316, 122] width 70 height 14
drag, startPoint x: 310, startPoint y: 126, endPoint x: 272, endPoint y: 122, distance: 37.6
click at [272, 122] on div "​ Guest Of" at bounding box center [316, 122] width 92 height 29
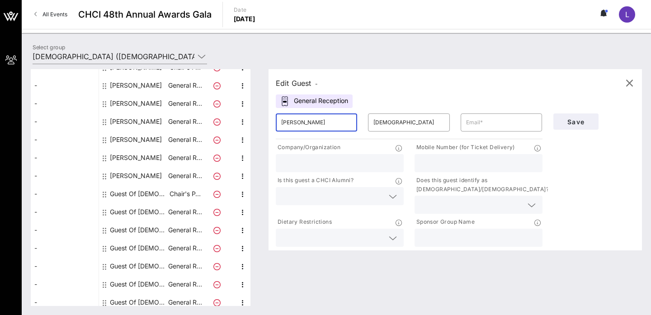
type input "[PERSON_NAME]"
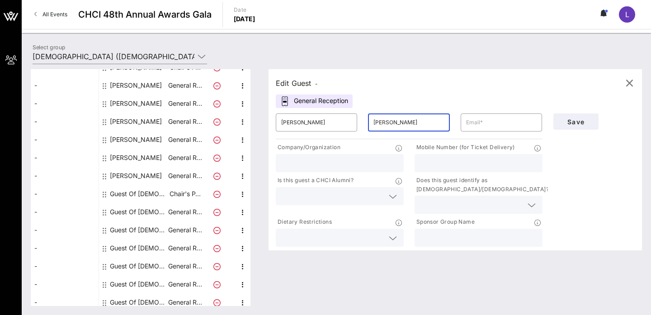
type input "[PERSON_NAME]"
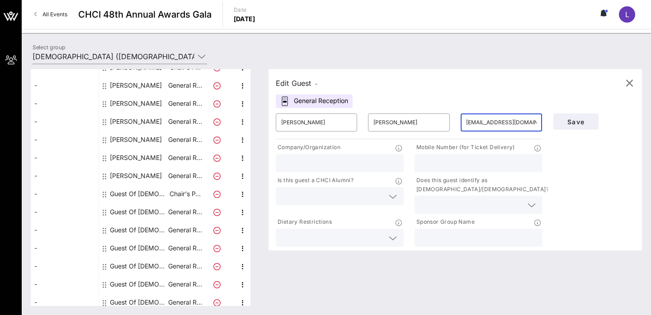
type input "[EMAIL_ADDRESS][DOMAIN_NAME]"
click at [301, 164] on input "text" at bounding box center [339, 163] width 117 height 12
type input "[DEMOGRAPHIC_DATA]"
type input "4794228207"
click at [319, 199] on input "text" at bounding box center [332, 196] width 103 height 12
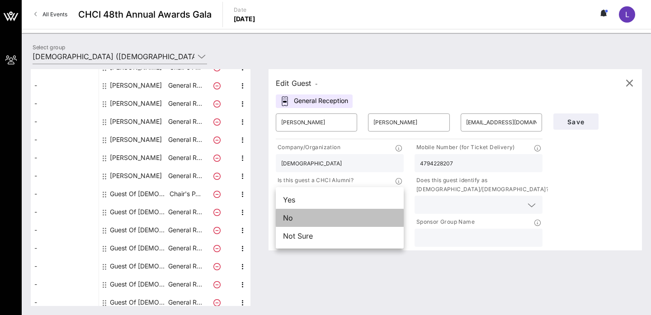
click at [325, 223] on div "No" at bounding box center [340, 218] width 128 height 18
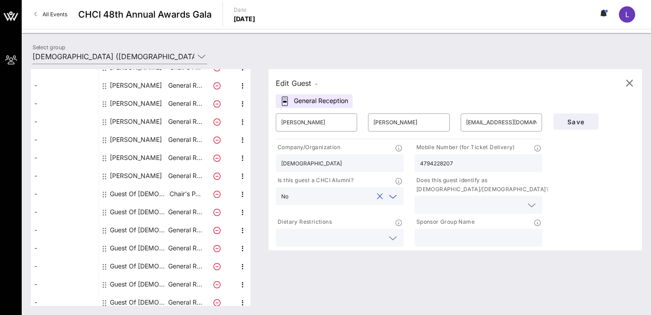
click at [442, 203] on input "text" at bounding box center [471, 205] width 103 height 12
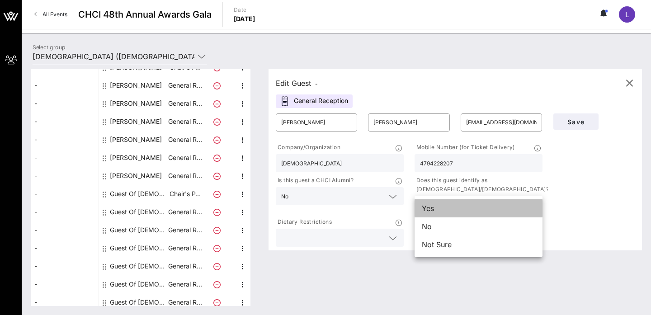
click at [442, 206] on div "Yes" at bounding box center [478, 208] width 128 height 18
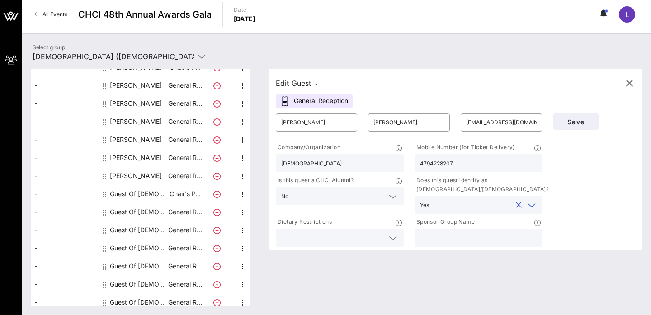
click at [440, 239] on input "text" at bounding box center [478, 238] width 117 height 12
type input "[DEMOGRAPHIC_DATA]"
click at [576, 125] on span "Save" at bounding box center [575, 122] width 31 height 8
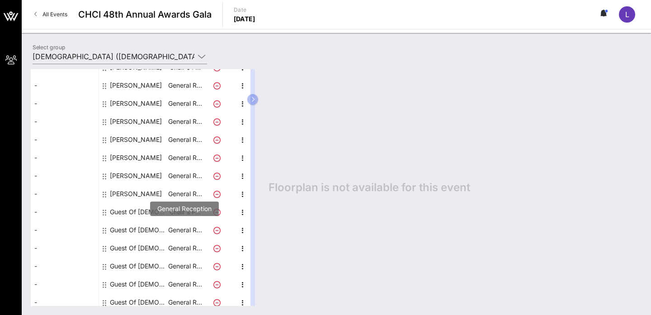
click at [180, 233] on p "General R…" at bounding box center [185, 230] width 36 height 18
click at [145, 226] on div "Guest Of [DEMOGRAPHIC_DATA]" at bounding box center [138, 230] width 57 height 18
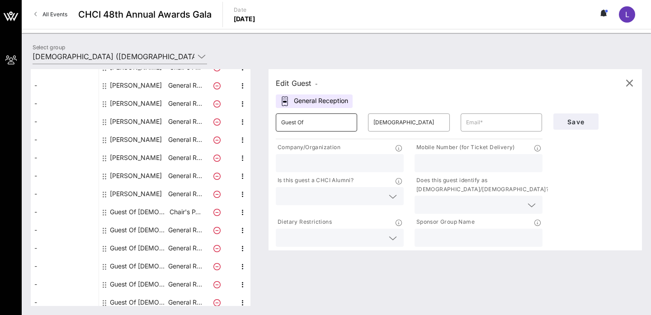
click at [315, 125] on input "Guest Of" at bounding box center [316, 122] width 70 height 14
type input "Nico"
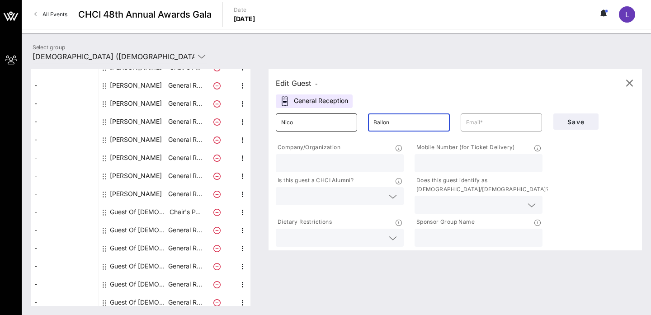
type input "Ballon"
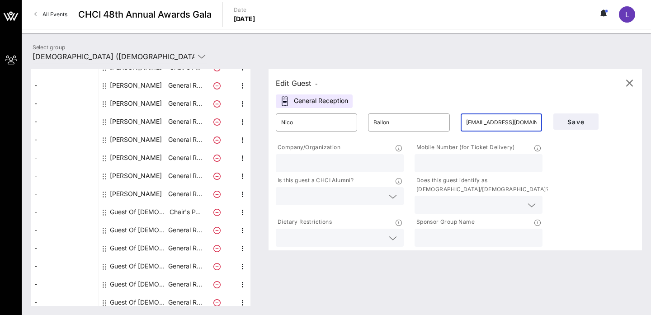
type input "[EMAIL_ADDRESS][DOMAIN_NAME]"
click at [303, 155] on div at bounding box center [339, 163] width 117 height 18
type input "[DEMOGRAPHIC_DATA]"
type input "2407316345"
click at [332, 200] on input "text" at bounding box center [332, 196] width 103 height 12
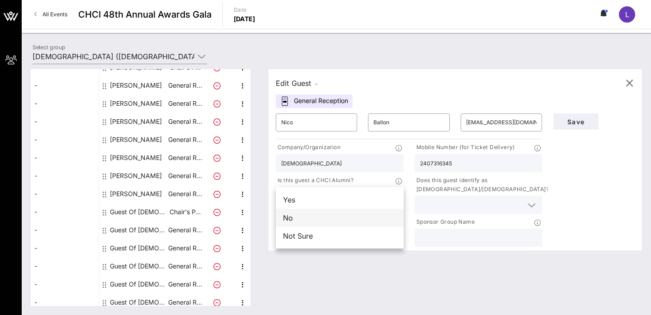
click at [326, 215] on div "No" at bounding box center [340, 218] width 128 height 18
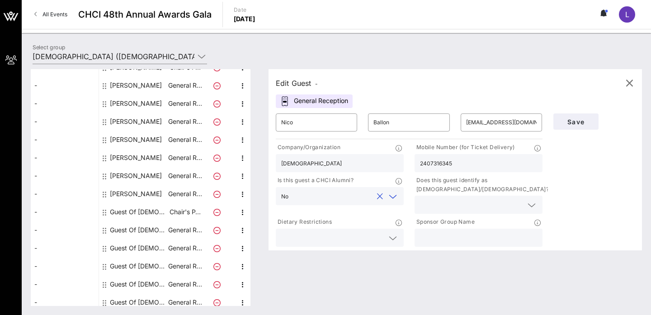
click at [452, 211] on div at bounding box center [478, 205] width 117 height 18
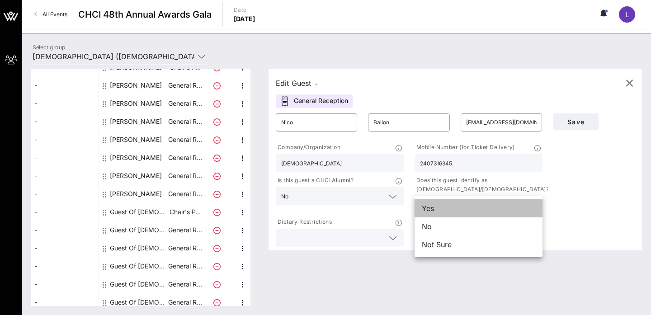
click at [451, 210] on div "Yes" at bounding box center [478, 208] width 128 height 18
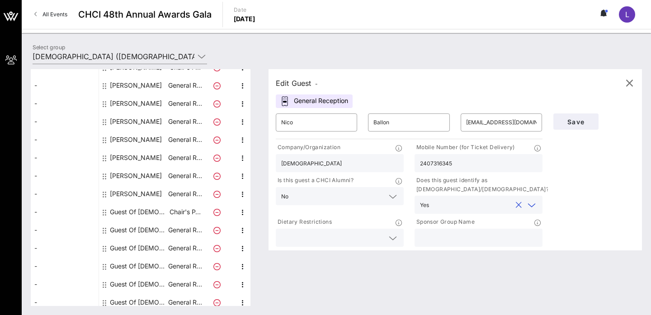
click at [449, 235] on input "text" at bounding box center [478, 238] width 117 height 12
type input "[DEMOGRAPHIC_DATA]"
click at [572, 124] on span "Save" at bounding box center [575, 122] width 31 height 8
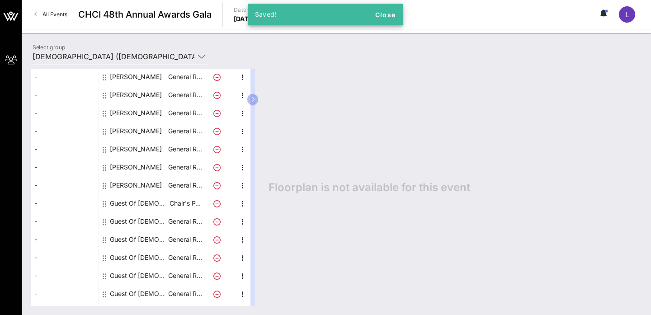
scroll to position [148, 0]
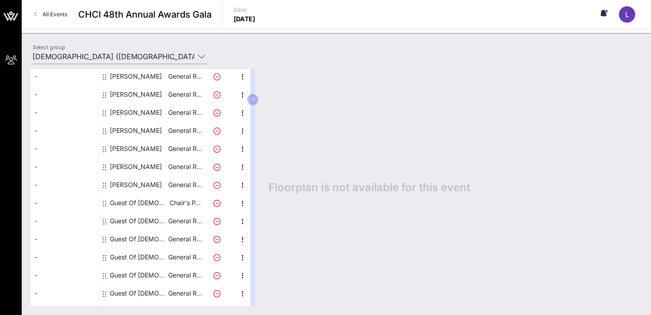
click at [146, 219] on div "Guest Of [DEMOGRAPHIC_DATA]" at bounding box center [138, 221] width 57 height 18
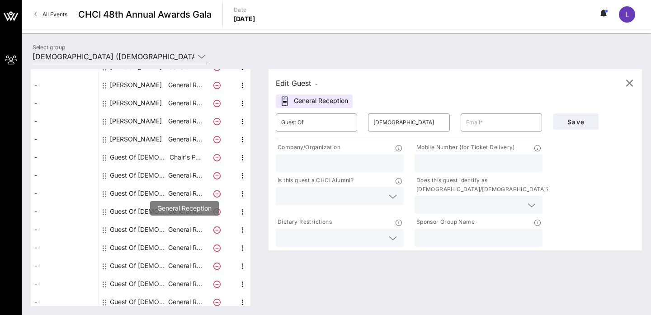
scroll to position [198, 0]
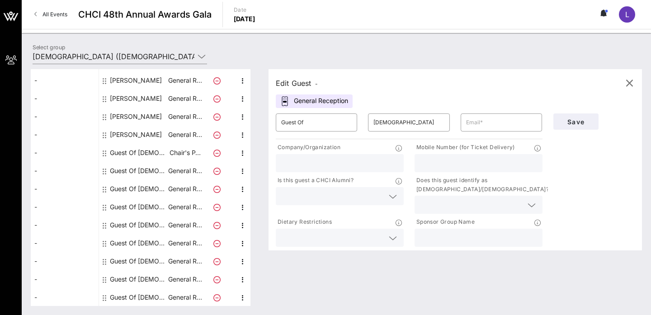
click at [153, 170] on div "Guest Of [DEMOGRAPHIC_DATA]" at bounding box center [138, 171] width 57 height 18
click at [307, 124] on input "Guest Of" at bounding box center [316, 122] width 70 height 14
type input "G"
type input "[PERSON_NAME]"
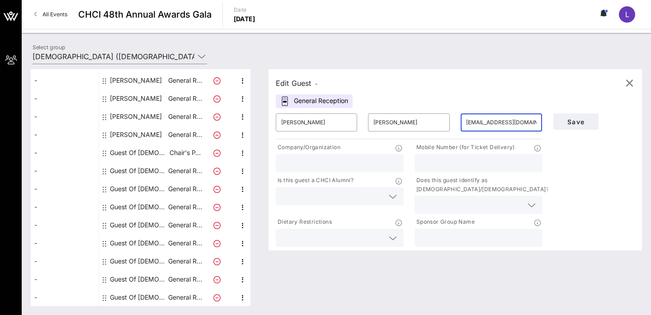
type input "[EMAIL_ADDRESS][DOMAIN_NAME]"
click at [301, 159] on input "text" at bounding box center [339, 163] width 117 height 12
type input "[DEMOGRAPHIC_DATA]"
type input "2102408978"
click at [305, 201] on input "text" at bounding box center [332, 196] width 103 height 12
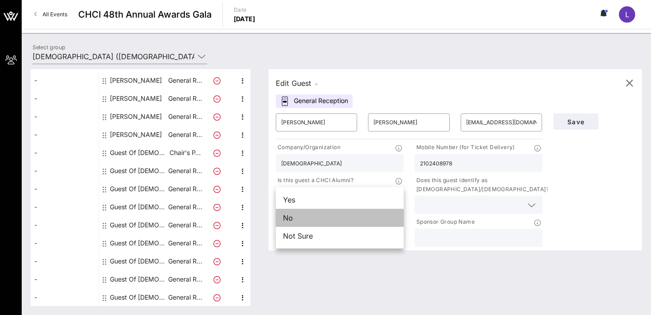
click at [304, 216] on div "No" at bounding box center [340, 218] width 128 height 18
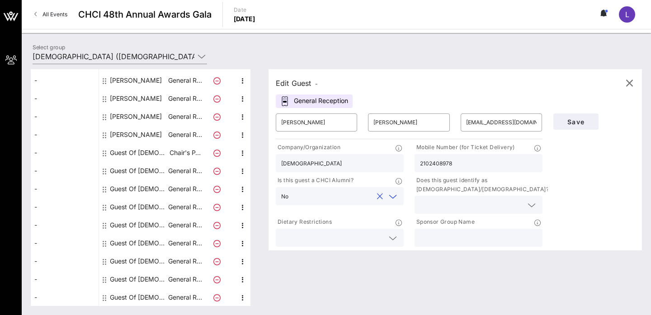
click at [445, 206] on input "text" at bounding box center [471, 205] width 103 height 12
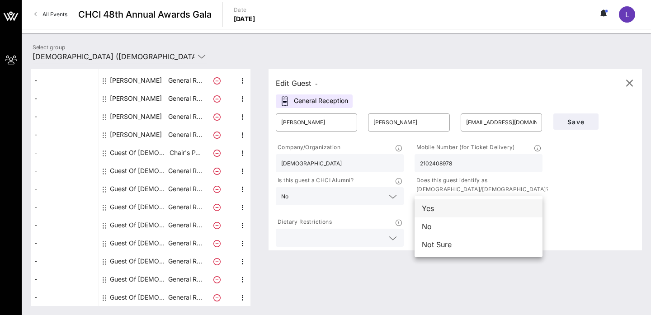
click at [443, 209] on div "Yes" at bounding box center [478, 208] width 128 height 18
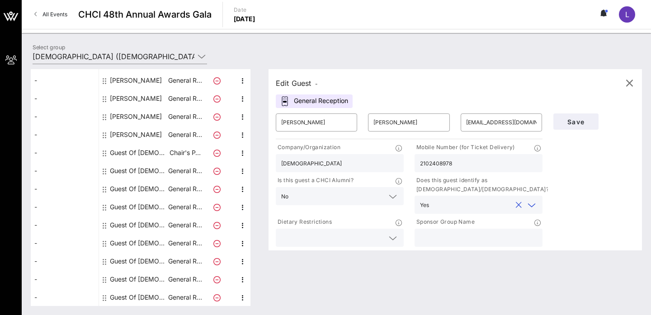
click at [442, 236] on input "text" at bounding box center [478, 238] width 117 height 12
type input "[DEMOGRAPHIC_DATA]"
click at [390, 235] on icon at bounding box center [392, 238] width 8 height 11
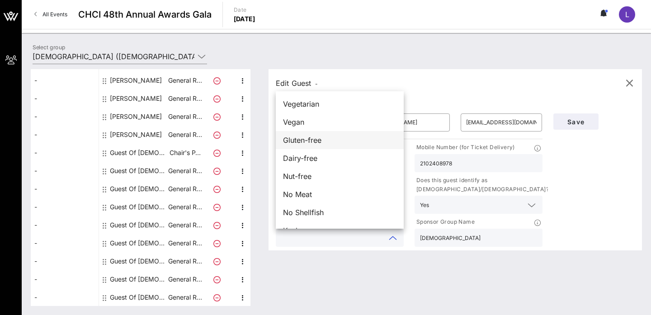
click at [356, 144] on div "Gluten-free" at bounding box center [340, 140] width 128 height 18
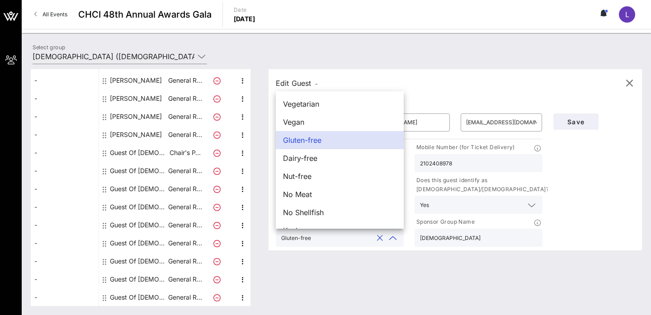
click at [572, 145] on div "Save" at bounding box center [594, 178] width 93 height 140
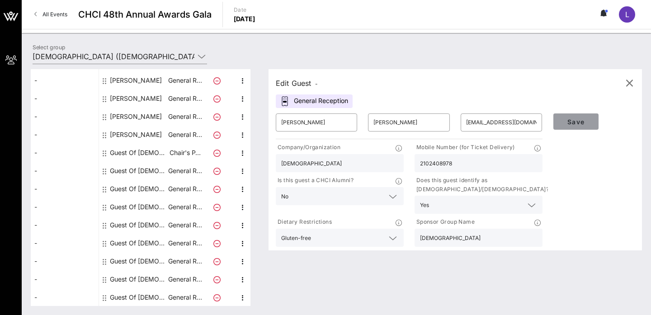
click at [573, 119] on span "Save" at bounding box center [575, 122] width 31 height 8
click at [380, 237] on button "clear icon" at bounding box center [380, 238] width 6 height 9
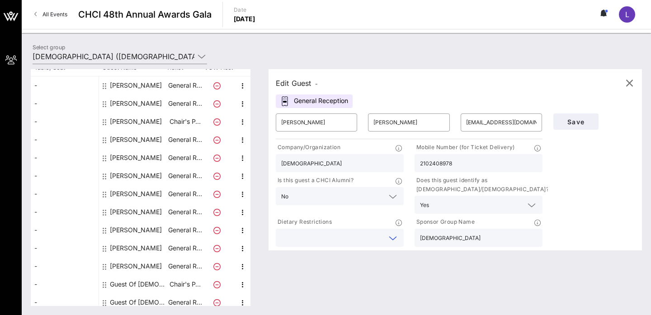
scroll to position [0, 0]
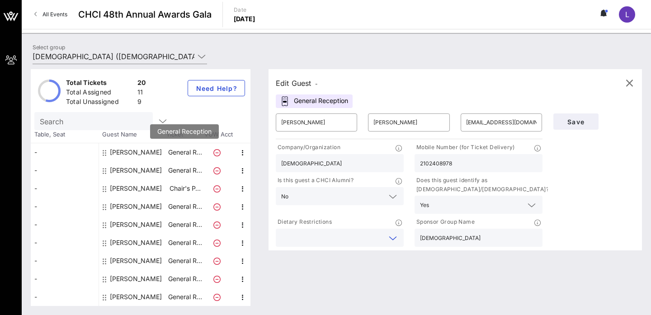
click at [197, 154] on p "General R…" at bounding box center [185, 152] width 36 height 18
click at [216, 153] on icon at bounding box center [216, 152] width 7 height 7
click at [239, 150] on icon "button" at bounding box center [242, 152] width 11 height 11
click at [255, 152] on div "Edit" at bounding box center [265, 155] width 33 height 18
type input "[PERSON_NAME]"
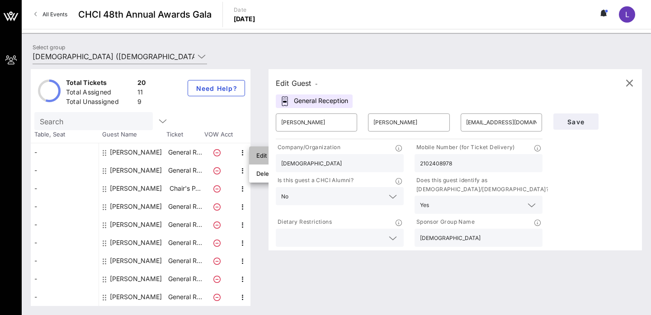
type input "Nodal"
type input "[EMAIL_ADDRESS][PERSON_NAME][DOMAIN_NAME]"
type input "5107086791"
click at [243, 169] on icon "button" at bounding box center [242, 170] width 11 height 11
click at [256, 173] on div "Edit" at bounding box center [265, 173] width 18 height 7
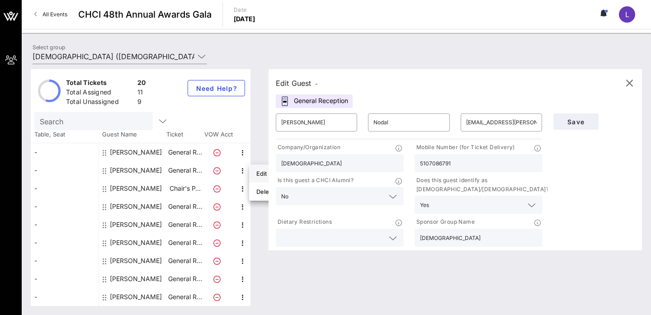
type input "[PERSON_NAME]"
type input "Farrera"
type input "[PERSON_NAME][EMAIL_ADDRESS][PERSON_NAME][DOMAIN_NAME]"
type input "[US_STATE] Education Association"
type input "9712225107"
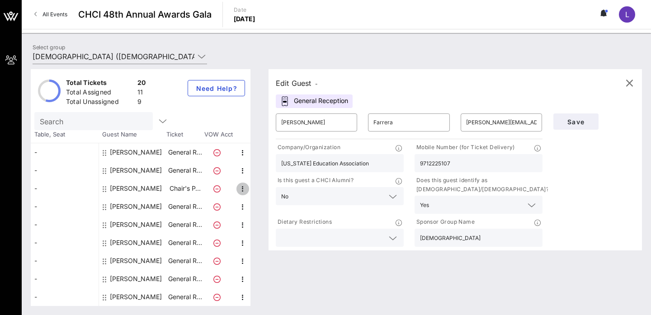
click at [241, 186] on icon "button" at bounding box center [242, 188] width 11 height 11
click at [260, 186] on div "Edit" at bounding box center [265, 191] width 18 height 14
type input "[PERSON_NAME]"
type input "[EMAIL_ADDRESS][DOMAIN_NAME]"
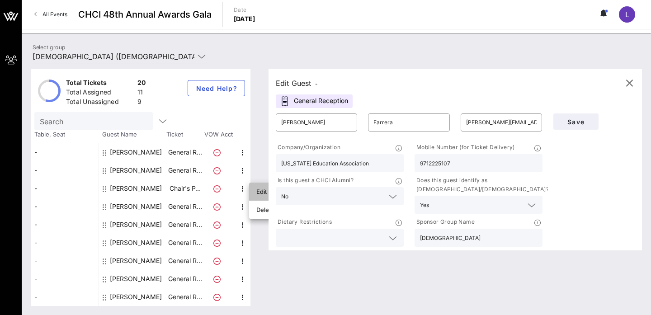
type input "[DEMOGRAPHIC_DATA]"
type input "2026076637"
click at [241, 207] on icon "button" at bounding box center [242, 206] width 11 height 11
click at [257, 208] on div "Edit" at bounding box center [265, 209] width 18 height 7
type input "[PERSON_NAME]"
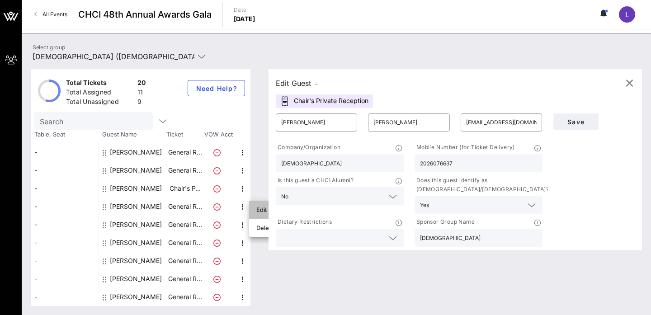
type input "[PERSON_NAME]"
type input "[EMAIL_ADDRESS][DOMAIN_NAME]"
type input "2023408311"
click at [243, 223] on icon "button" at bounding box center [242, 225] width 11 height 11
click at [260, 224] on div "Edit" at bounding box center [265, 227] width 18 height 7
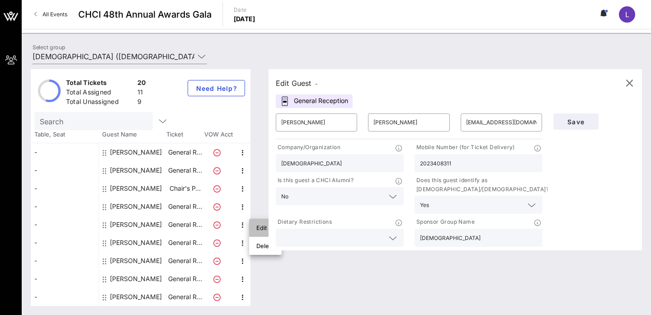
type input "[PERSON_NAME]"
type input "[EMAIL_ADDRESS][DOMAIN_NAME]"
type input "2022136948"
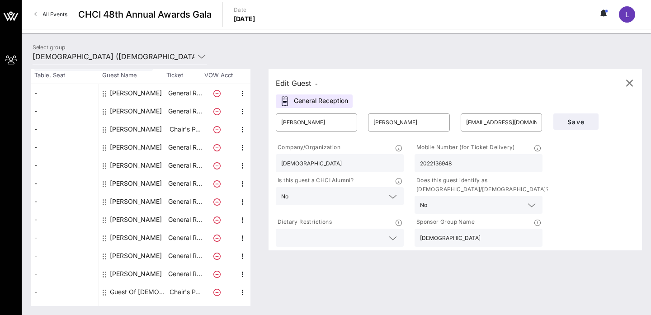
scroll to position [64, 0]
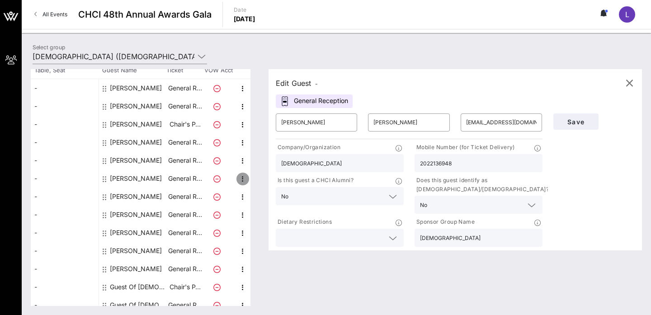
click at [241, 179] on icon "button" at bounding box center [242, 178] width 11 height 11
click at [257, 184] on div "Edit" at bounding box center [265, 181] width 18 height 7
type input "[PERSON_NAME]"
type input "[EMAIL_ADDRESS][DOMAIN_NAME]"
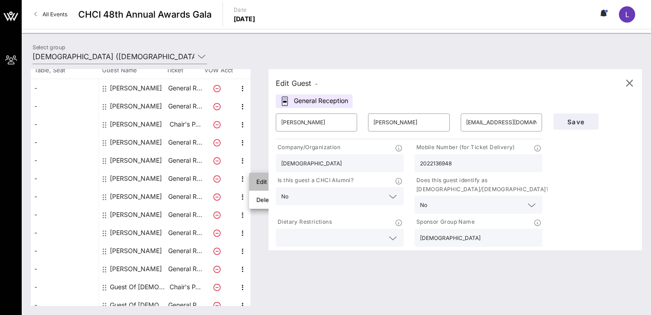
type input "2029039196"
click at [240, 195] on icon "button" at bounding box center [242, 197] width 11 height 11
click at [255, 197] on div "Edit" at bounding box center [265, 200] width 33 height 18
type input "[PERSON_NAME]"
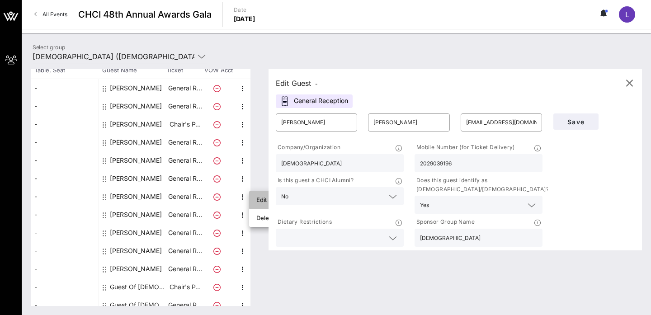
type input "[EMAIL_ADDRESS][DOMAIN_NAME]"
type input "2024919532"
click at [237, 214] on icon "button" at bounding box center [242, 215] width 11 height 11
click at [252, 214] on div "Edit" at bounding box center [265, 218] width 33 height 18
type input "Nico"
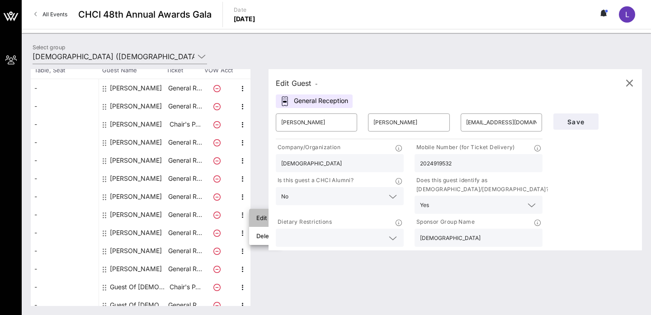
type input "Ballon"
type input "[EMAIL_ADDRESS][DOMAIN_NAME]"
type input "2407316345"
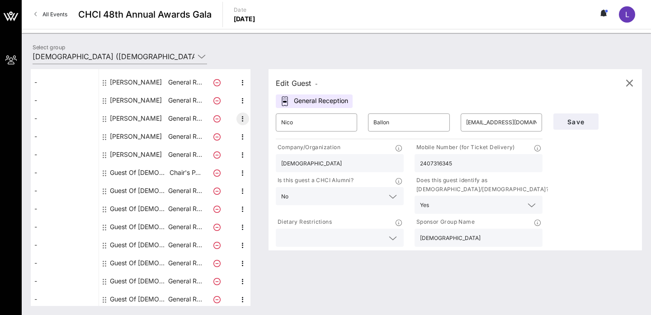
scroll to position [198, 0]
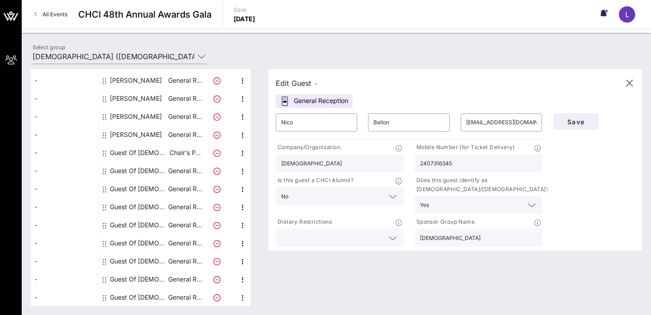
click at [143, 171] on div "Guest Of [DEMOGRAPHIC_DATA]" at bounding box center [138, 171] width 57 height 18
type input "Guest Of"
type input "[DEMOGRAPHIC_DATA]"
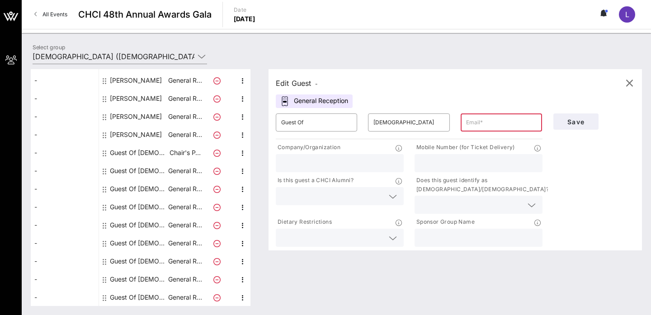
click at [216, 151] on icon at bounding box center [216, 153] width 7 height 7
click at [184, 150] on p "Chair's P…" at bounding box center [185, 153] width 36 height 18
click at [314, 116] on input "Guest Of" at bounding box center [316, 122] width 70 height 14
type input "PrinGuest Of"
